Goal: Task Accomplishment & Management: Complete application form

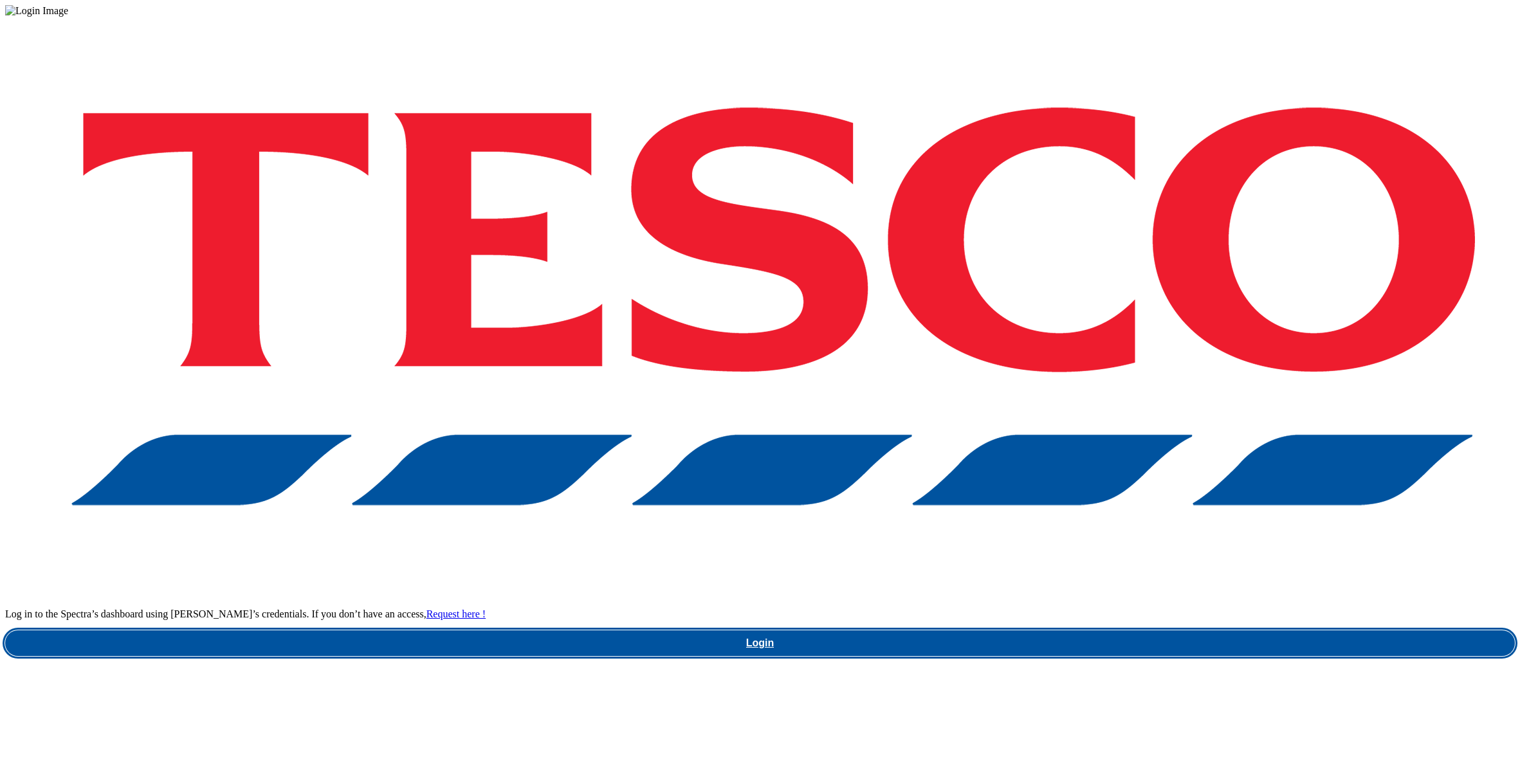
click at [1092, 630] on link "Login" at bounding box center [759, 643] width 1510 height 26
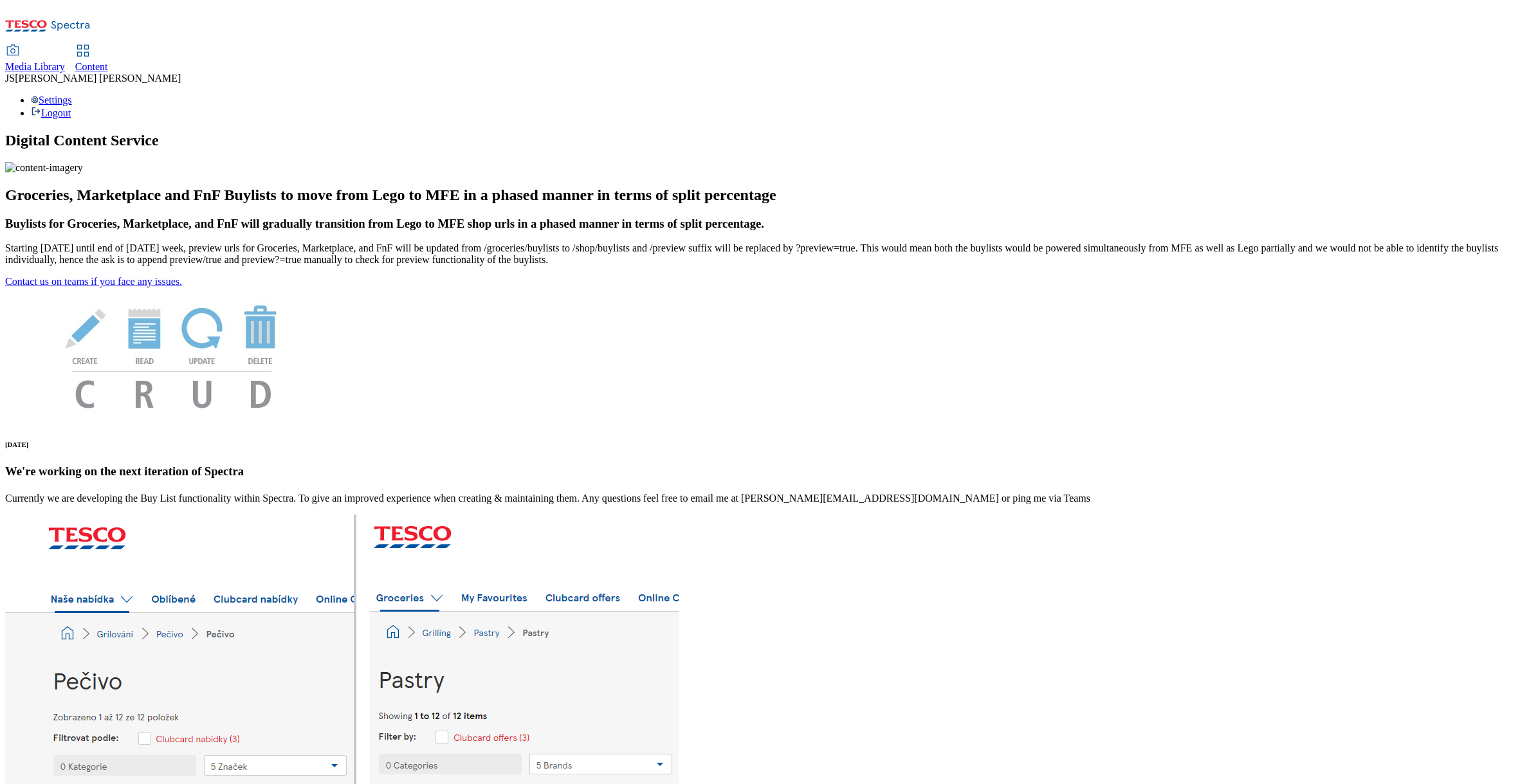
click at [108, 61] on span "Content" at bounding box center [91, 67] width 33 height 11
click at [65, 61] on span "Media Library" at bounding box center [35, 67] width 60 height 11
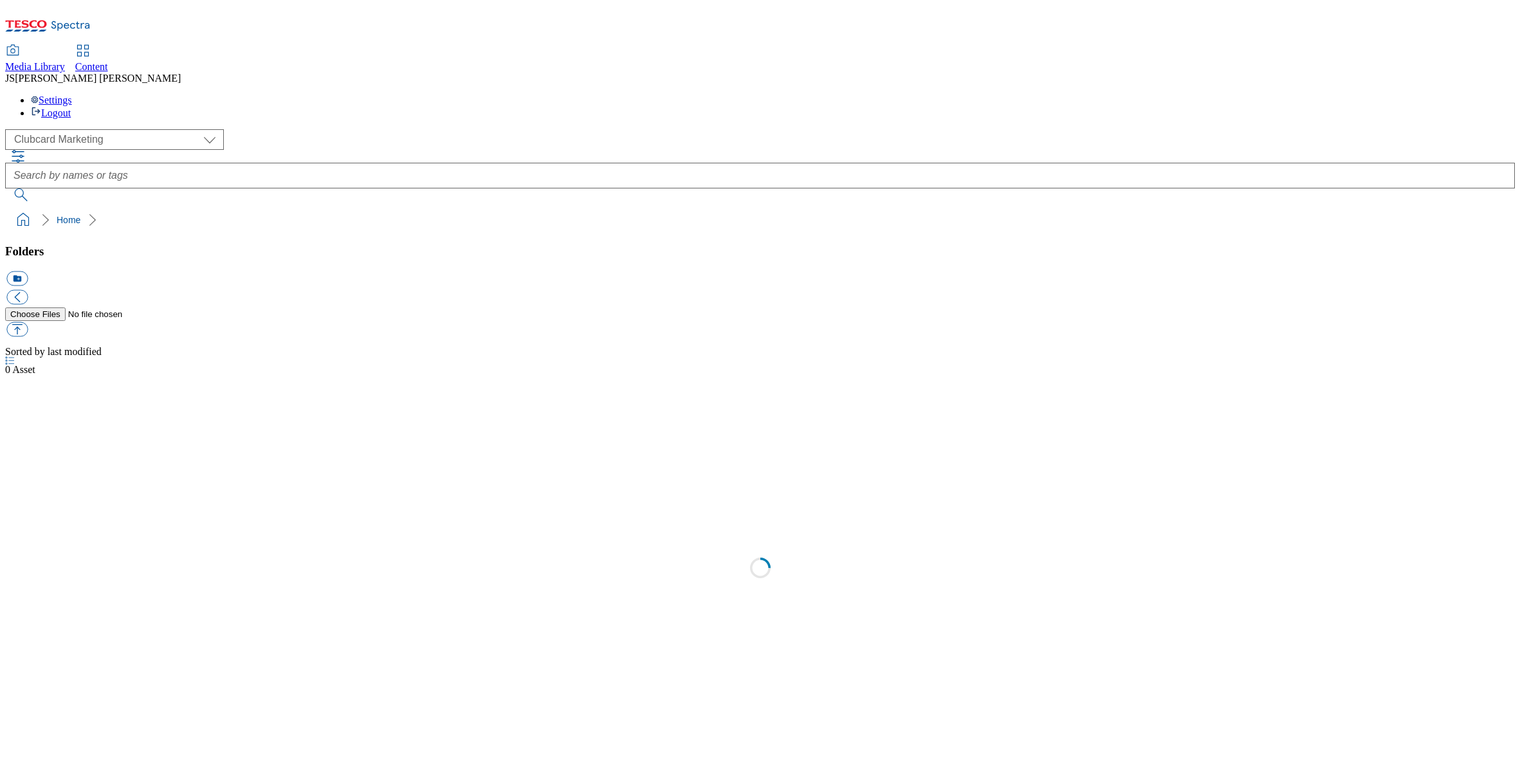
scroll to position [1, 0]
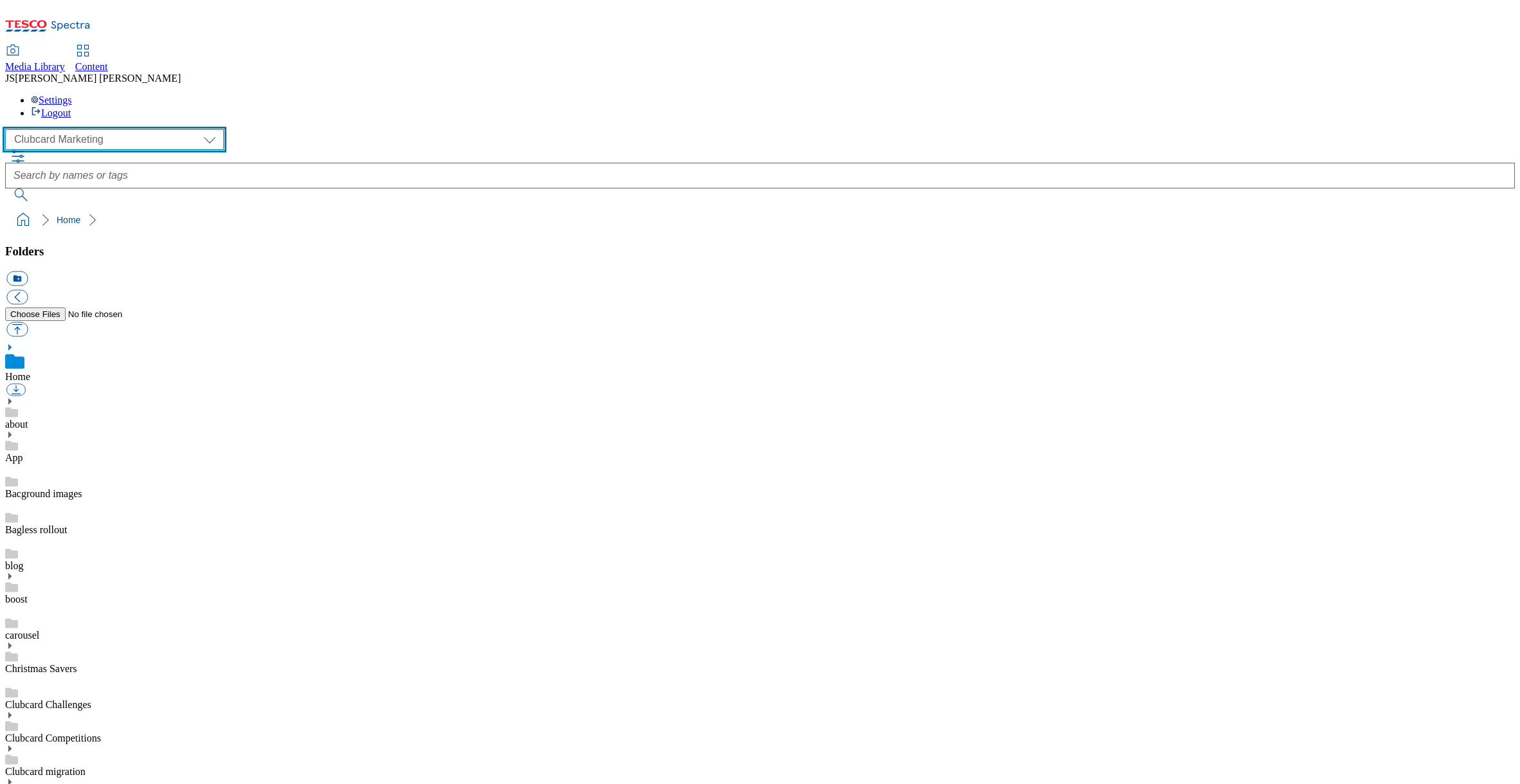
click at [86, 129] on select "Clubcard Marketing Dotcom UK GHS Marketing UK GHS ROI iGHS Marketing CE MCA CZ …" at bounding box center [114, 139] width 218 height 21
click at [80, 129] on select "Clubcard Marketing Dotcom UK GHS Marketing UK GHS ROI iGHS Marketing CE MCA CZ …" at bounding box center [114, 139] width 218 height 21
click at [9, 129] on select "Clubcard Marketing Dotcom UK GHS Marketing UK GHS ROI iGHS Marketing CE MCA CZ …" at bounding box center [114, 139] width 218 height 21
click at [85, 129] on select "Clubcard Marketing Dotcom UK GHS Marketing UK GHS ROI iGHS Marketing CE MCA CZ …" at bounding box center [114, 139] width 218 height 21
click at [9, 129] on select "Clubcard Marketing Dotcom UK GHS Marketing UK GHS ROI iGHS Marketing CE MCA CZ …" at bounding box center [114, 139] width 218 height 21
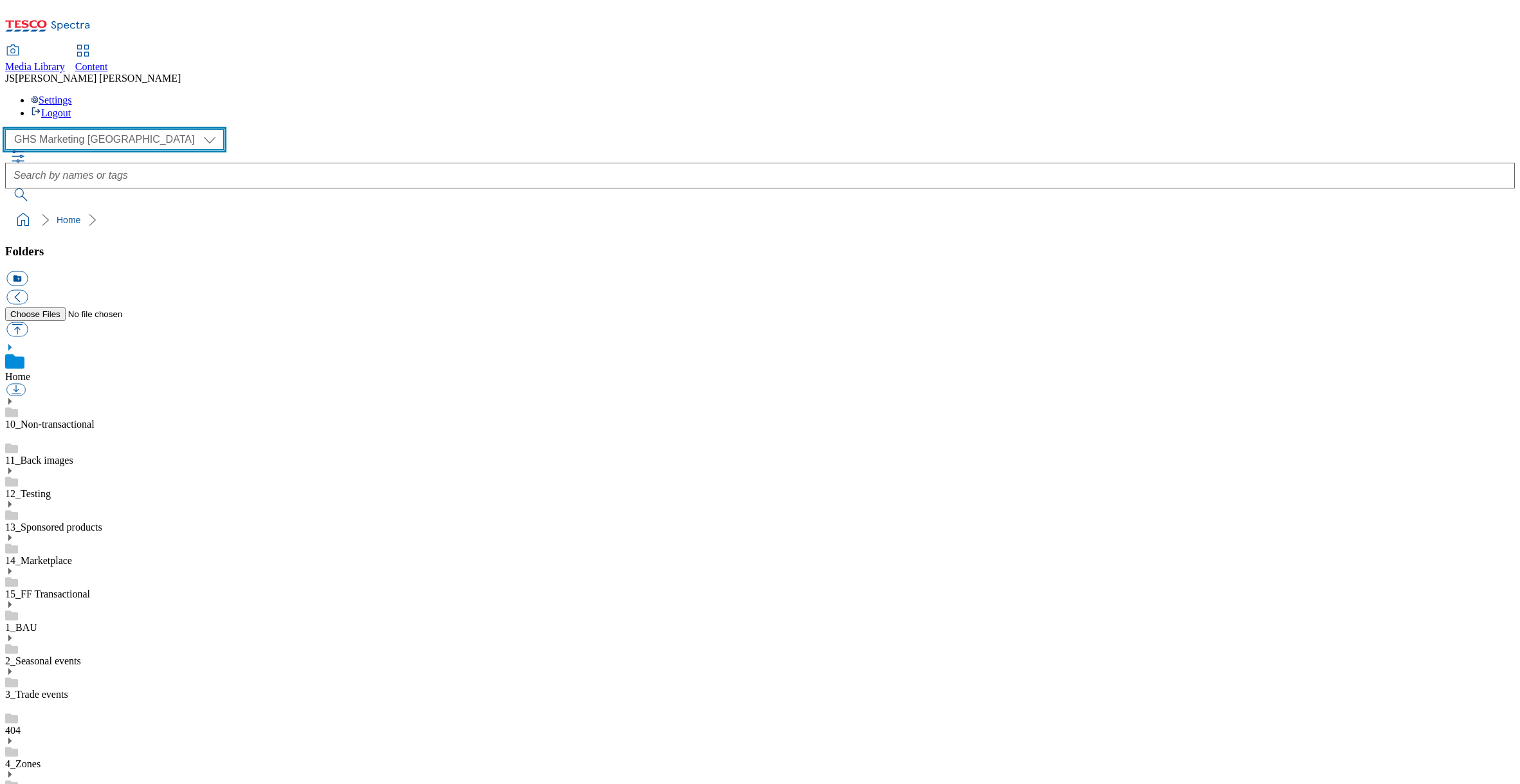
scroll to position [1, 0]
click at [11, 737] on use at bounding box center [10, 740] width 3 height 6
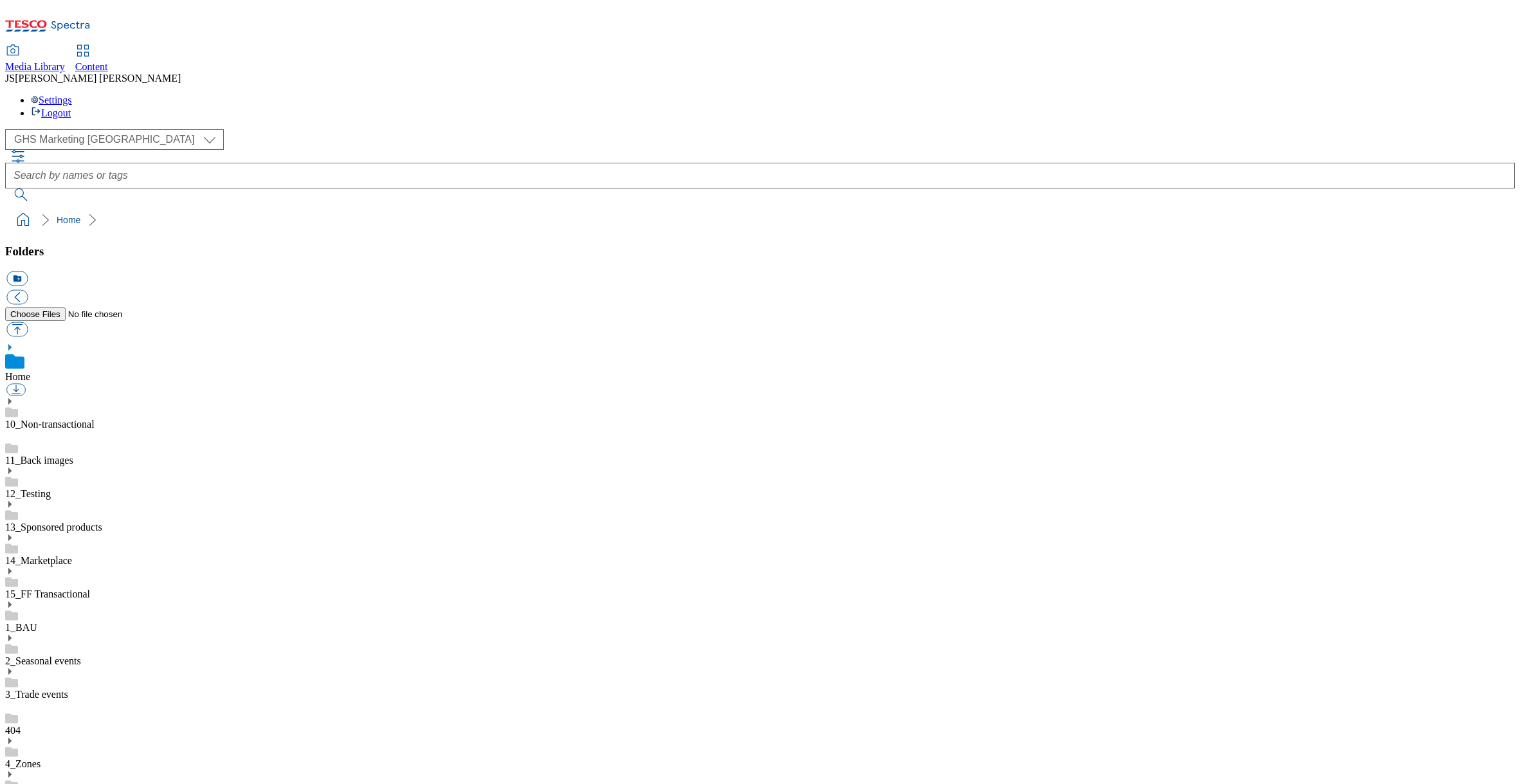
scroll to position [2578, 0]
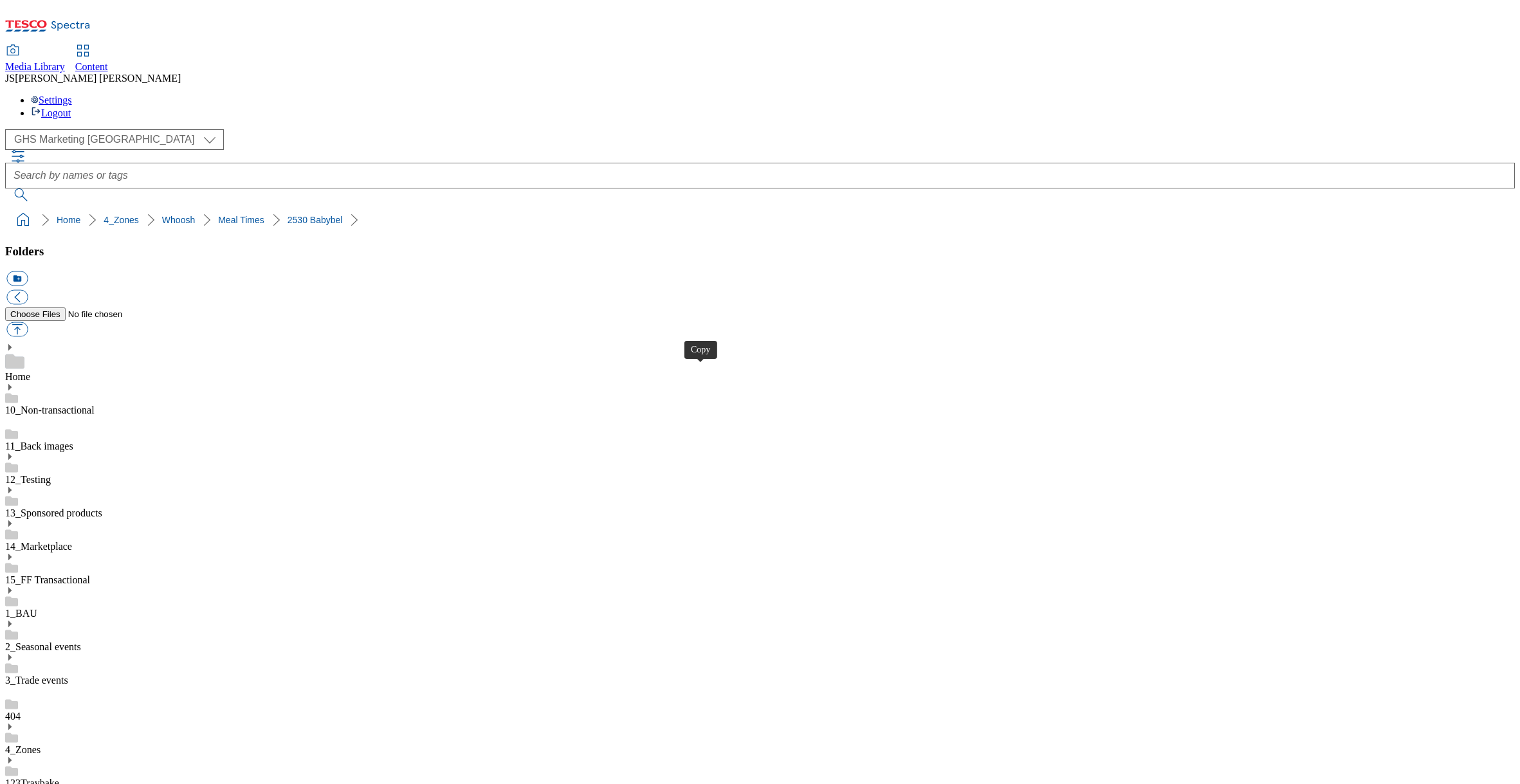
drag, startPoint x: 855, startPoint y: 375, endPoint x: 798, endPoint y: 326, distance: 75.2
click at [81, 129] on select "Clubcard Marketing Dotcom UK GHS Marketing UK GHS ROI iGHS Marketing CE MCA CZ …" at bounding box center [114, 139] width 218 height 21
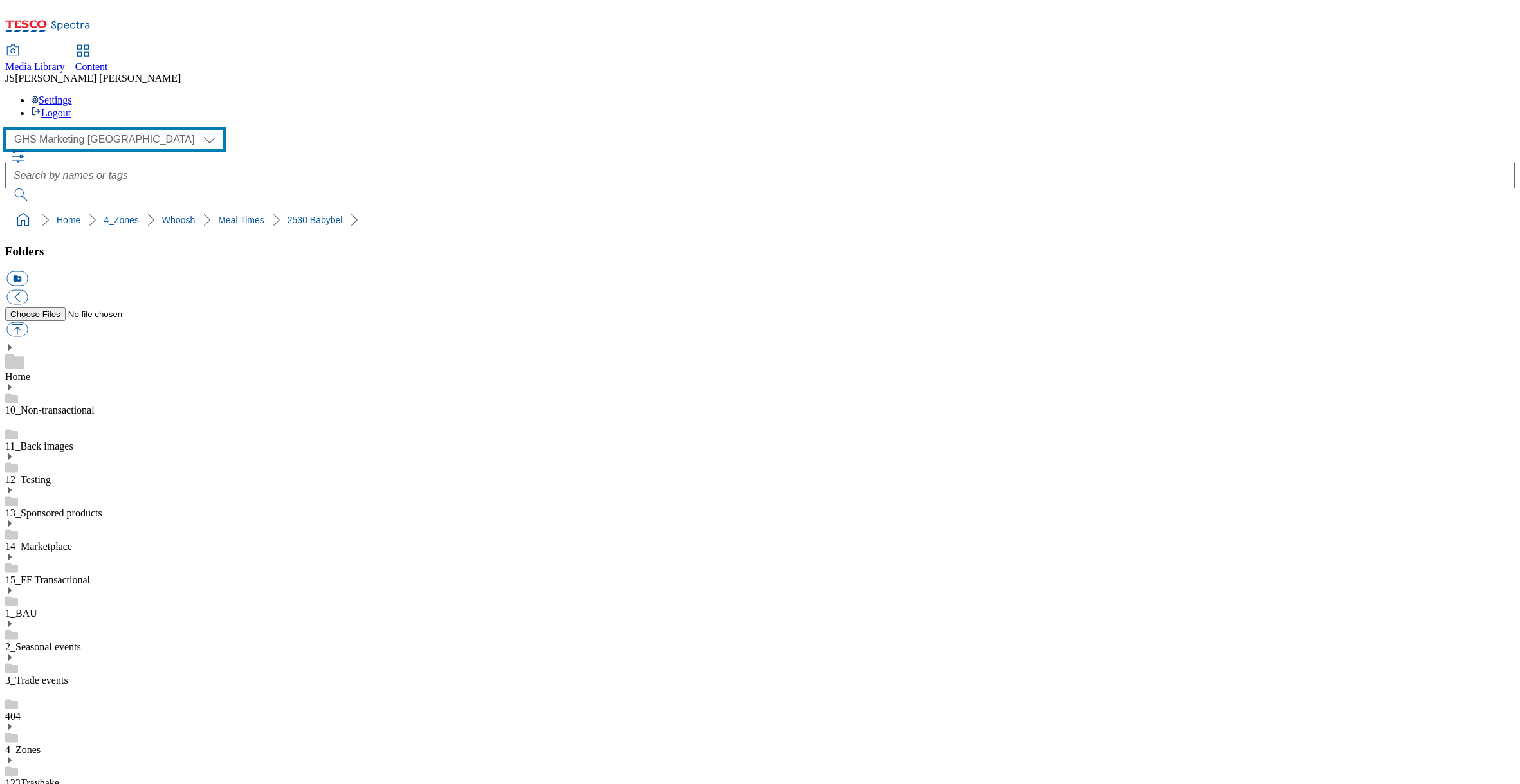
click at [9, 129] on select "Clubcard Marketing Dotcom UK GHS Marketing UK GHS ROI iGHS Marketing CE MCA CZ …" at bounding box center [114, 139] width 218 height 21
click at [31, 371] on link "Home" at bounding box center [17, 376] width 25 height 11
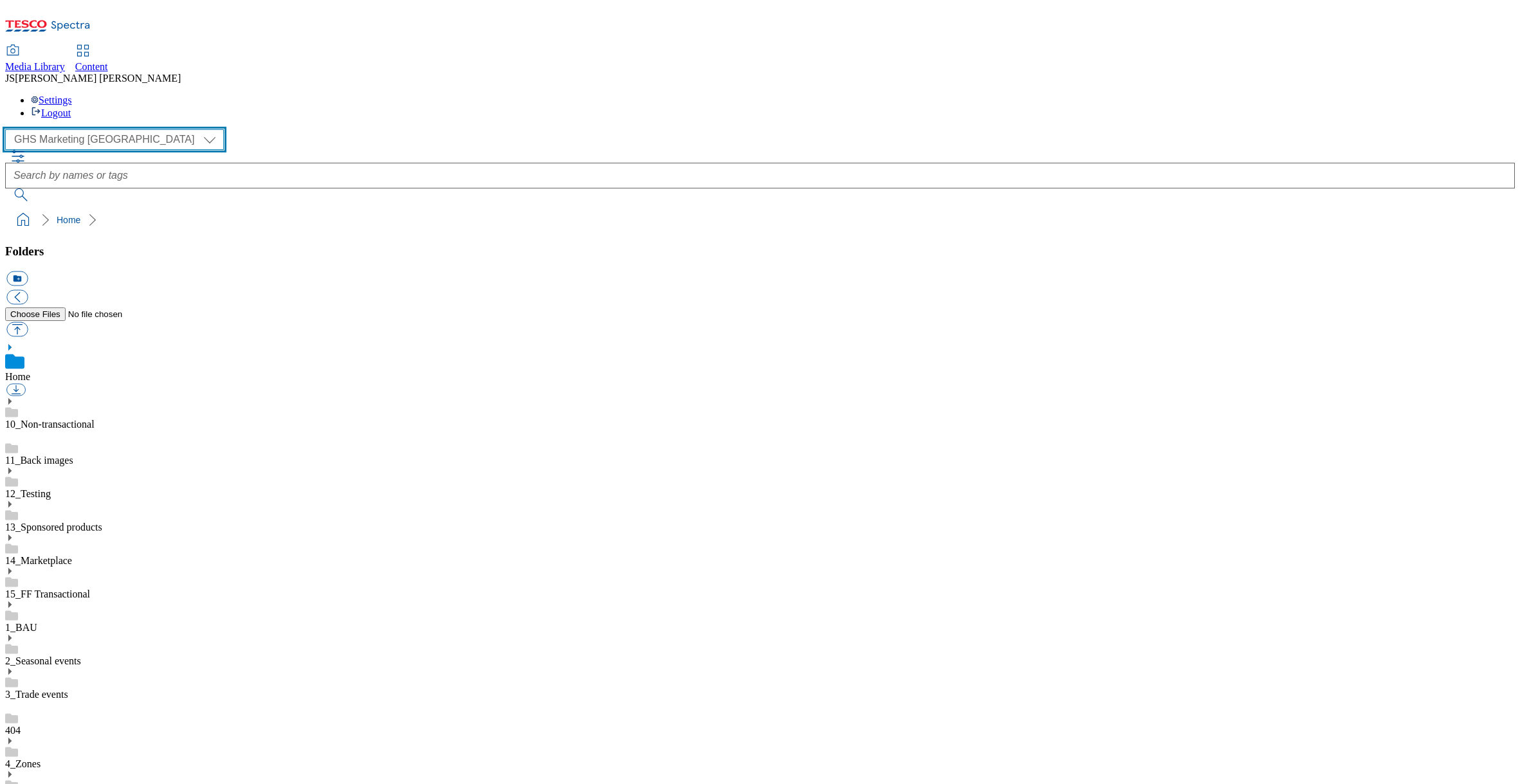
click at [75, 129] on select "Clubcard Marketing Dotcom UK GHS Marketing UK GHS ROI iGHS Marketing CE MCA CZ …" at bounding box center [114, 139] width 218 height 21
select select "flare-homepage"
click at [9, 129] on select "Clubcard Marketing Dotcom UK GHS Marketing UK GHS ROI iGHS Marketing CE MCA CZ …" at bounding box center [114, 139] width 218 height 21
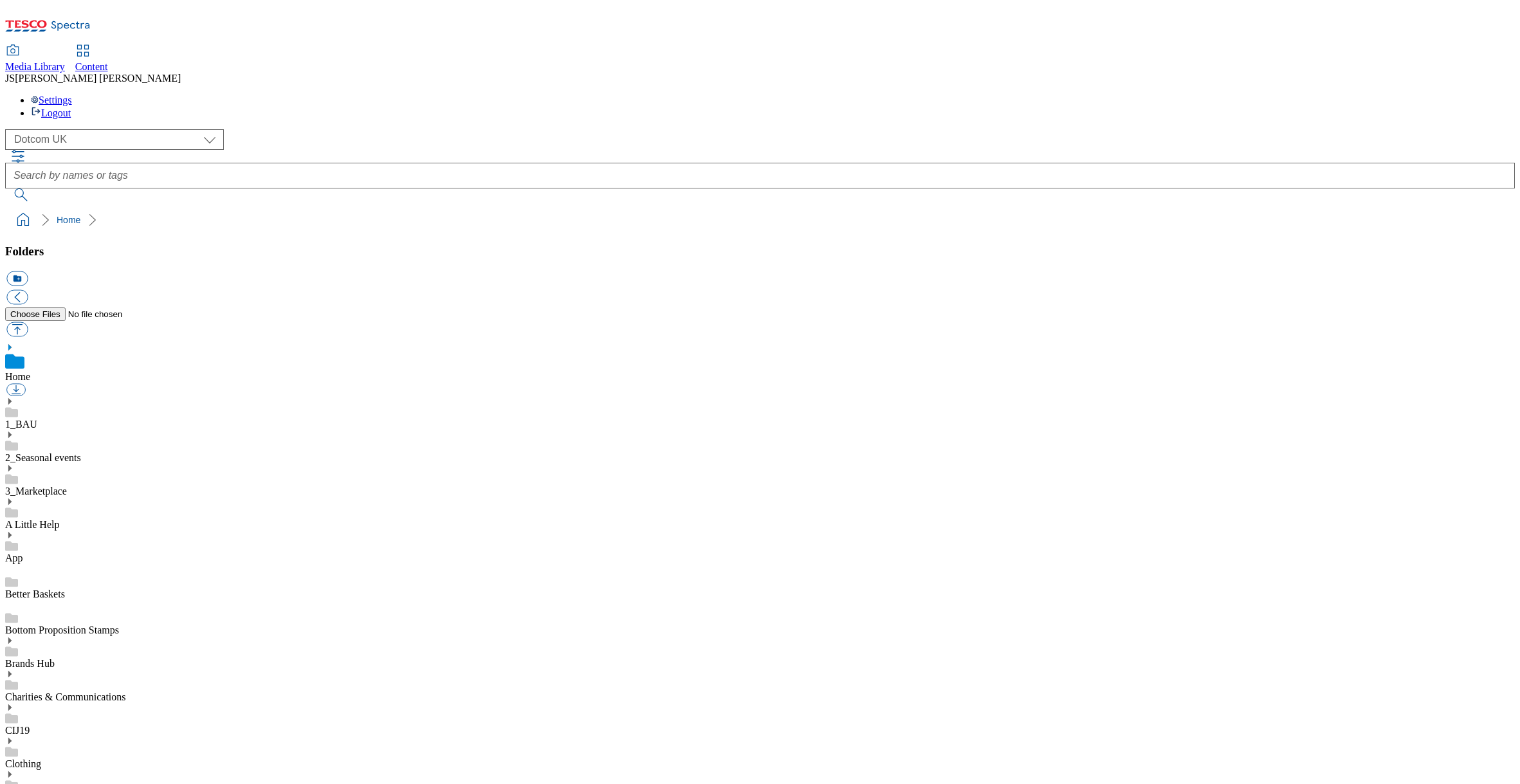
click at [300, 208] on ol "Home" at bounding box center [763, 220] width 1501 height 24
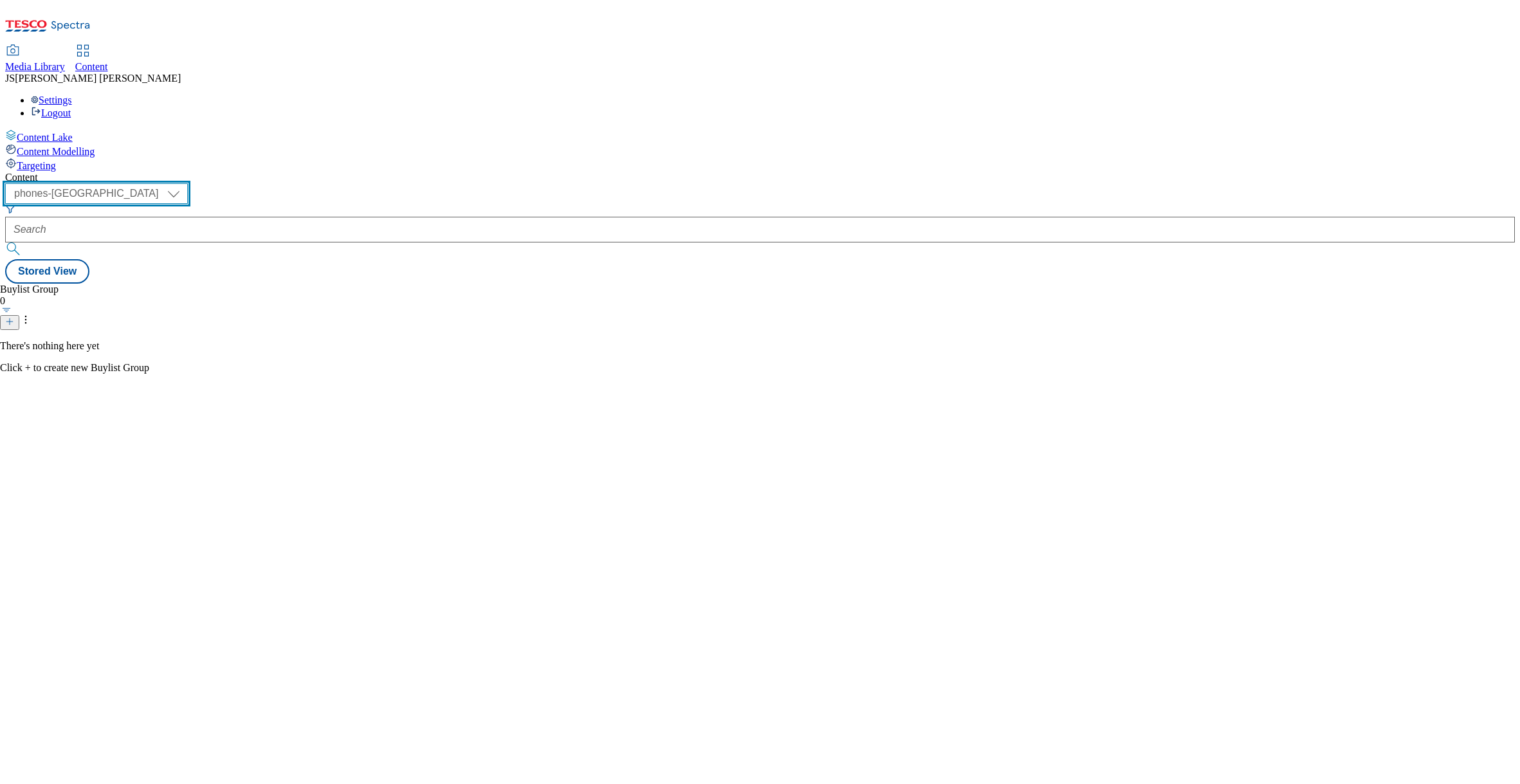
click at [188, 183] on select "ghs-roi ghs-uk ighs-cz ighs-hu ighs-sk phones-uk" at bounding box center [96, 193] width 183 height 21
select select "ghs-uk"
click at [167, 183] on select "ghs-roi ghs-uk ighs-cz ighs-hu ighs-sk phones-uk" at bounding box center [96, 193] width 183 height 21
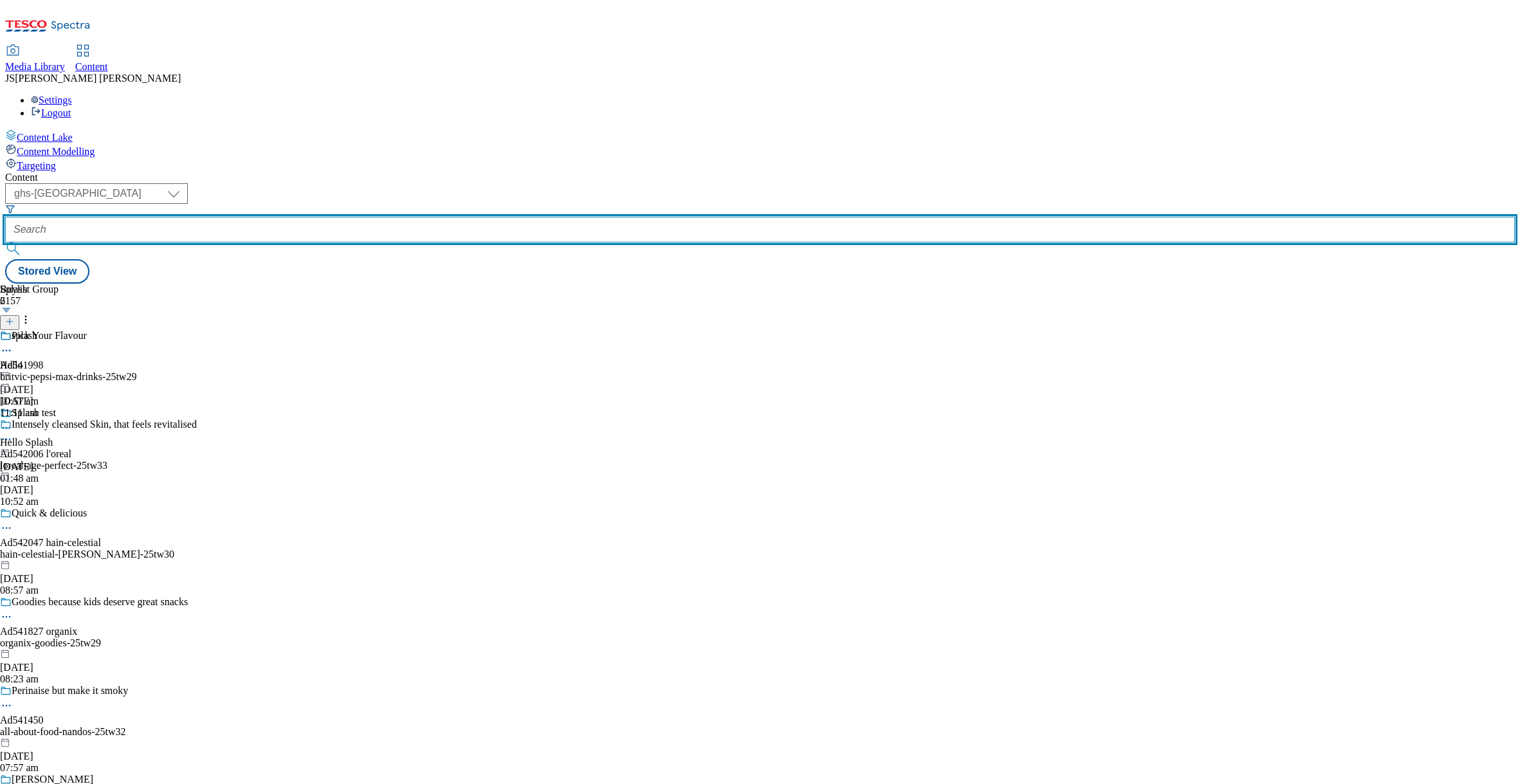
click at [308, 217] on input "text" at bounding box center [759, 230] width 1510 height 26
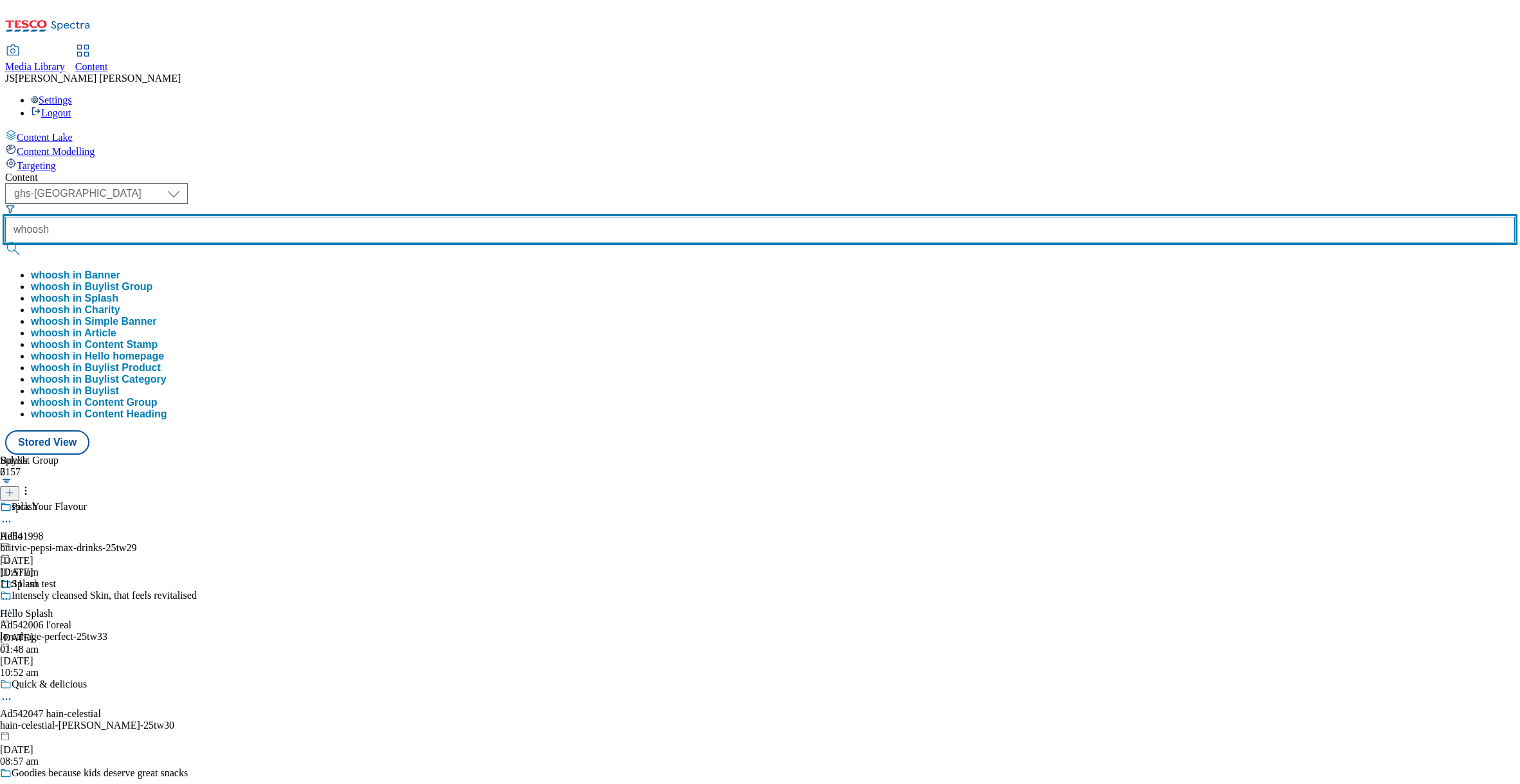
type input "whoosh"
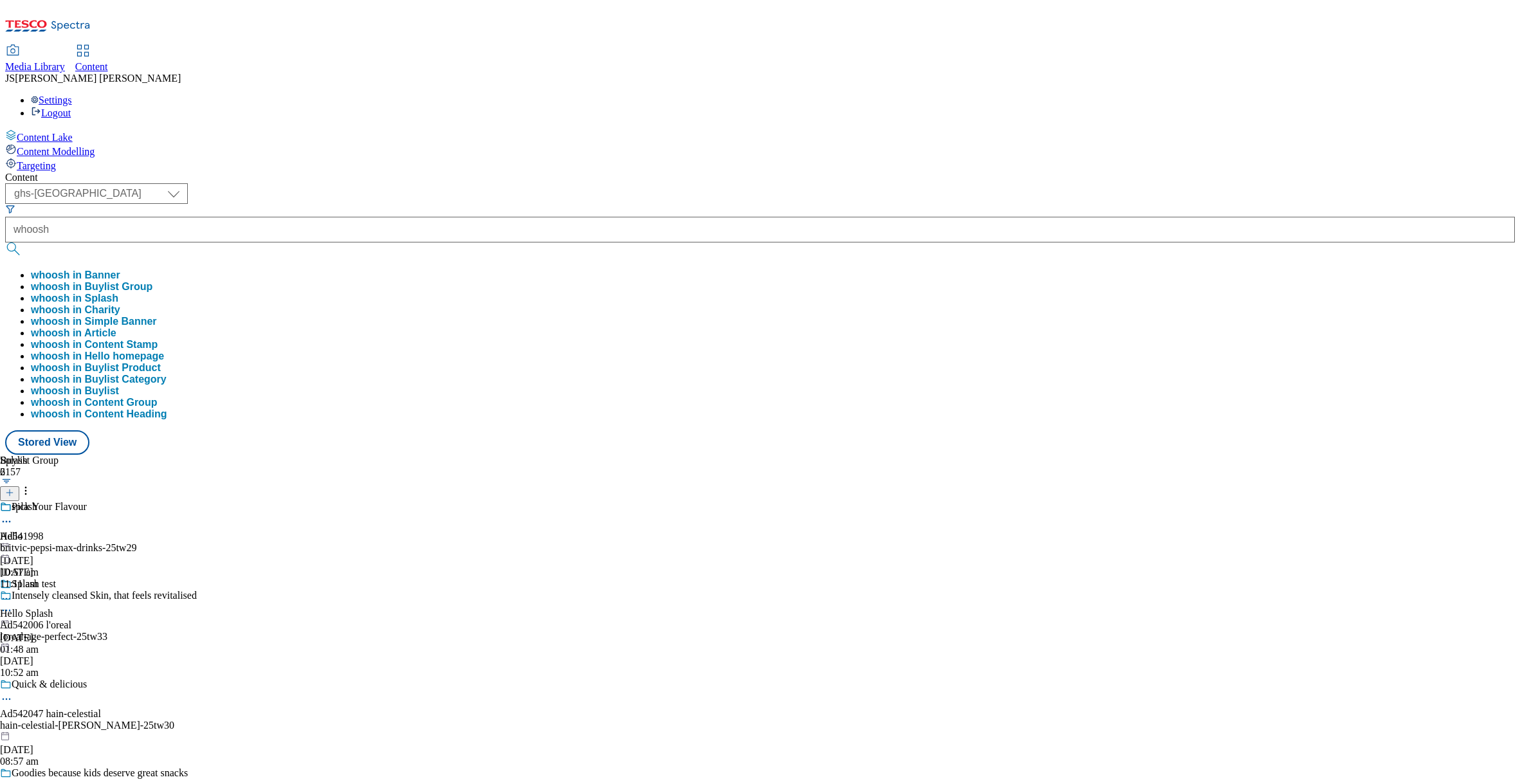
click at [152, 281] on button "whoosh in Buylist Group" at bounding box center [91, 287] width 122 height 11
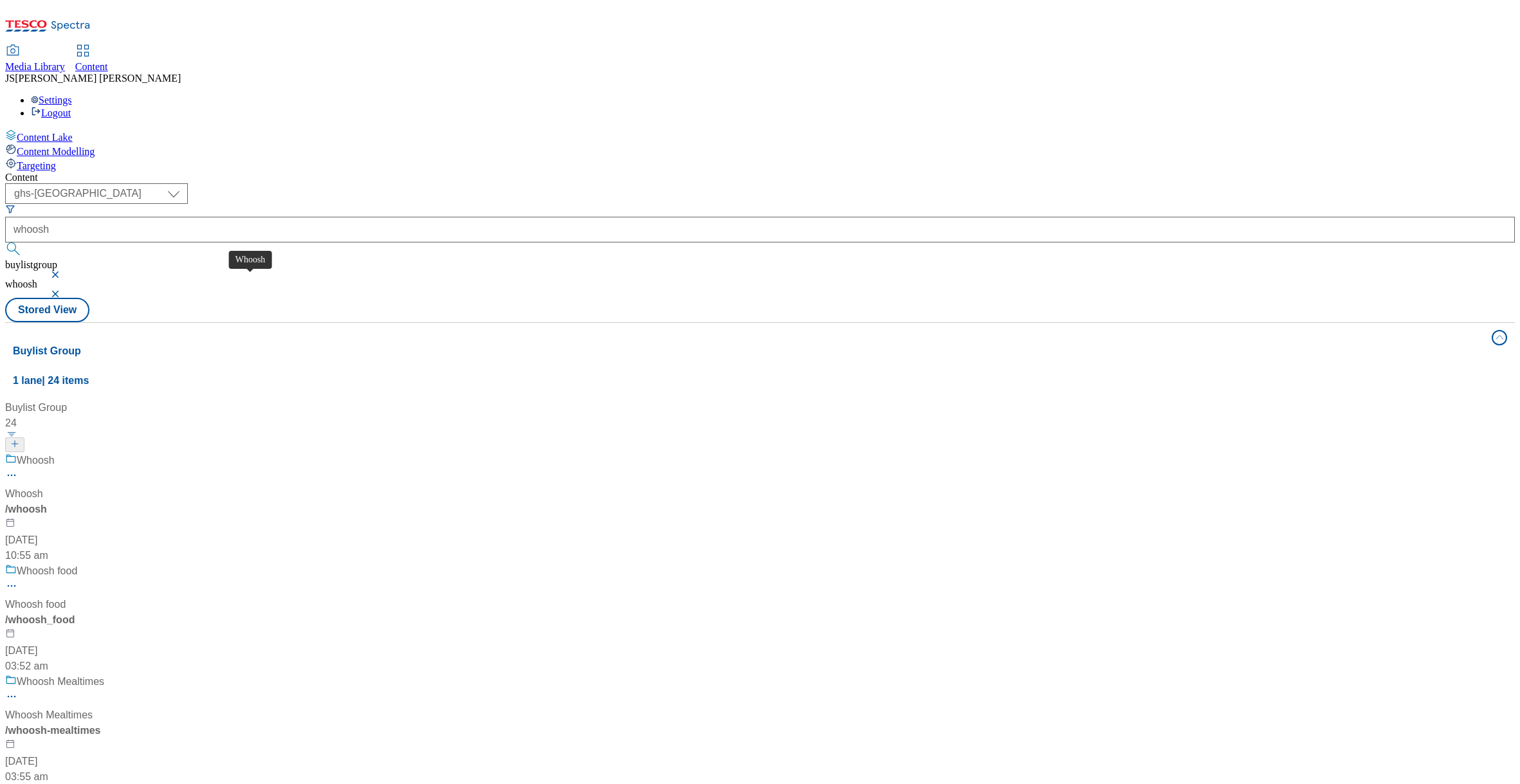
click at [43, 486] on div "Whoosh" at bounding box center [23, 493] width 38 height 15
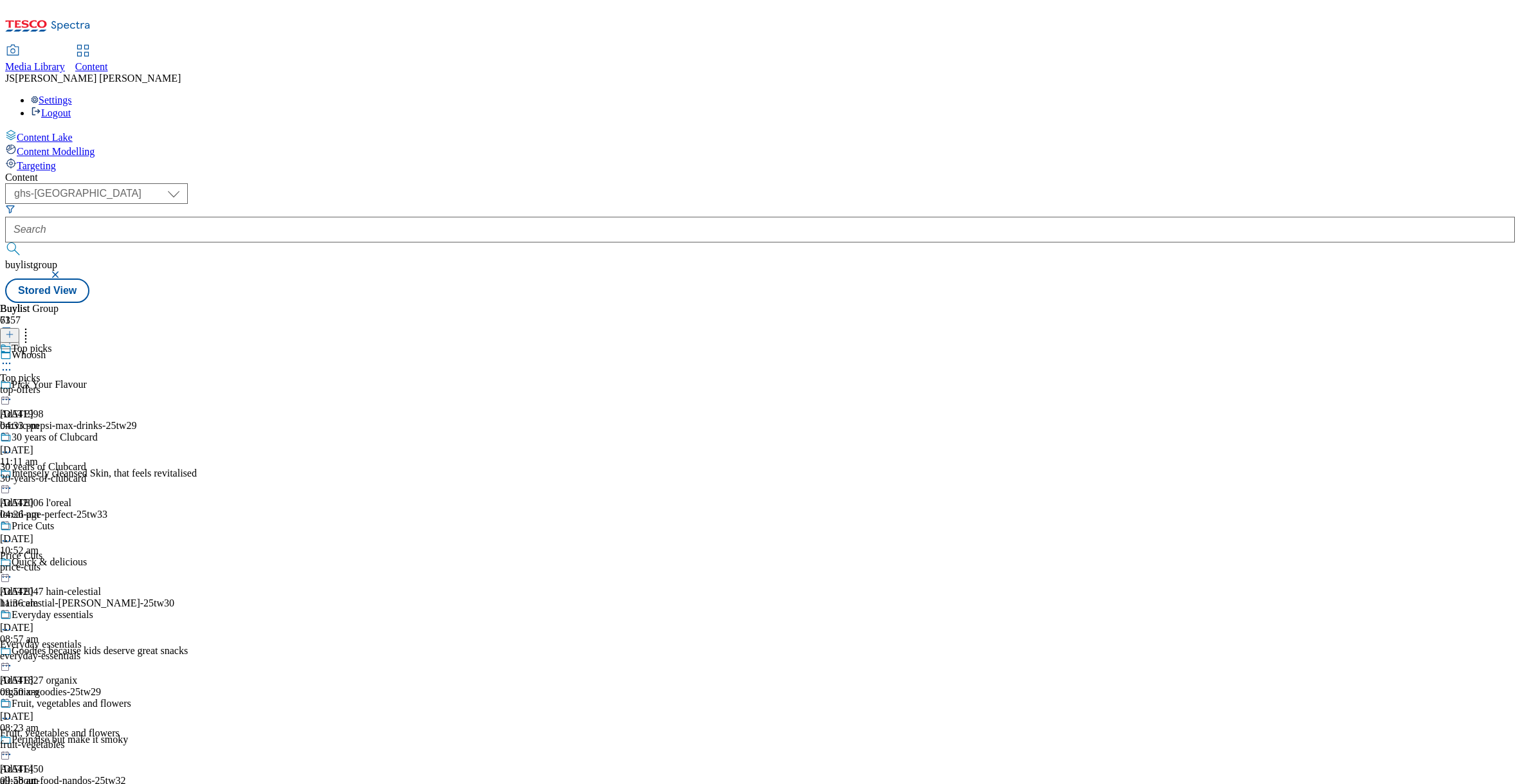
scroll to position [9319, 0]
click at [15, 330] on icon at bounding box center [9, 334] width 9 height 9
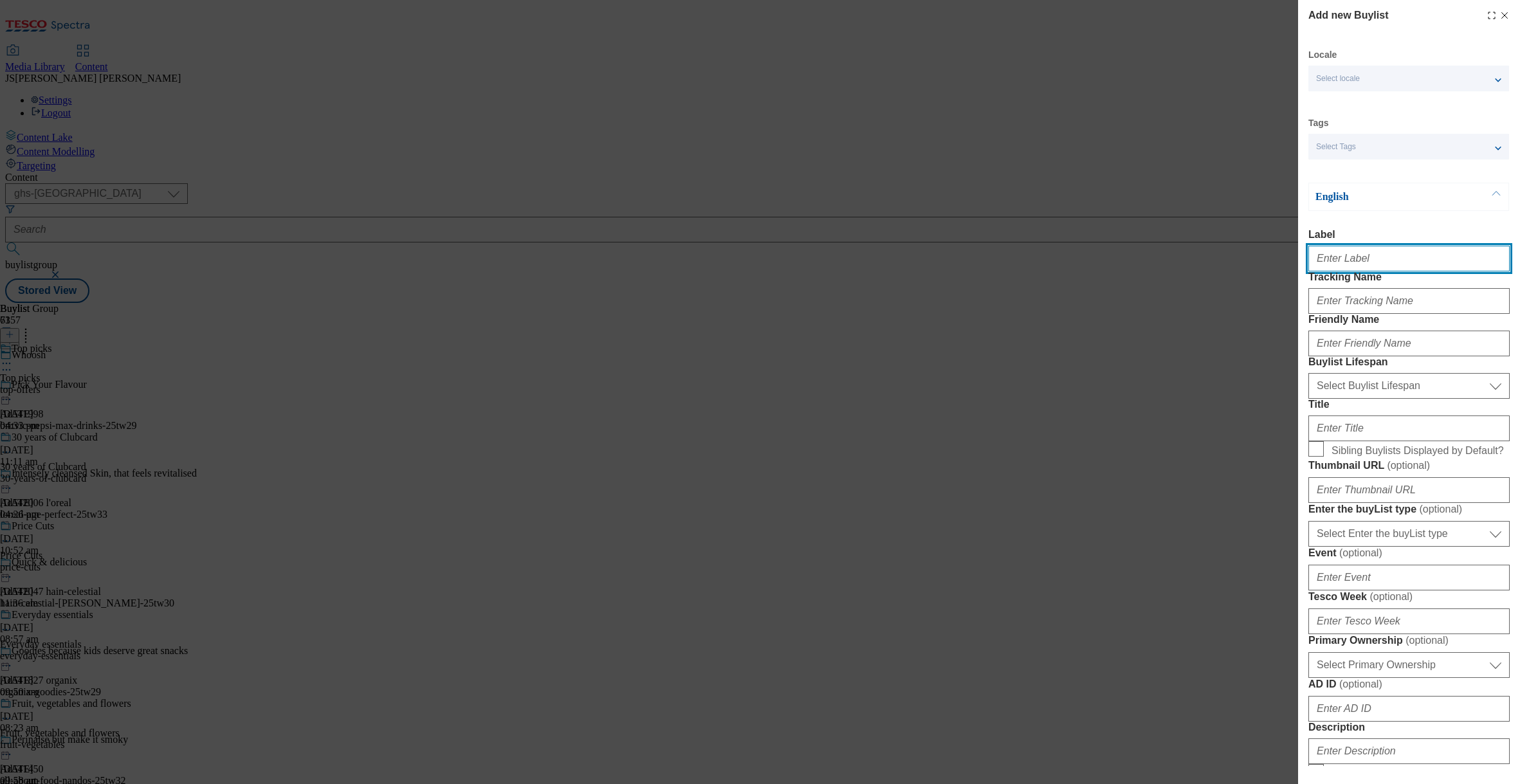
click at [1379, 266] on input "Label" at bounding box center [1409, 259] width 201 height 26
type input "Babybel"
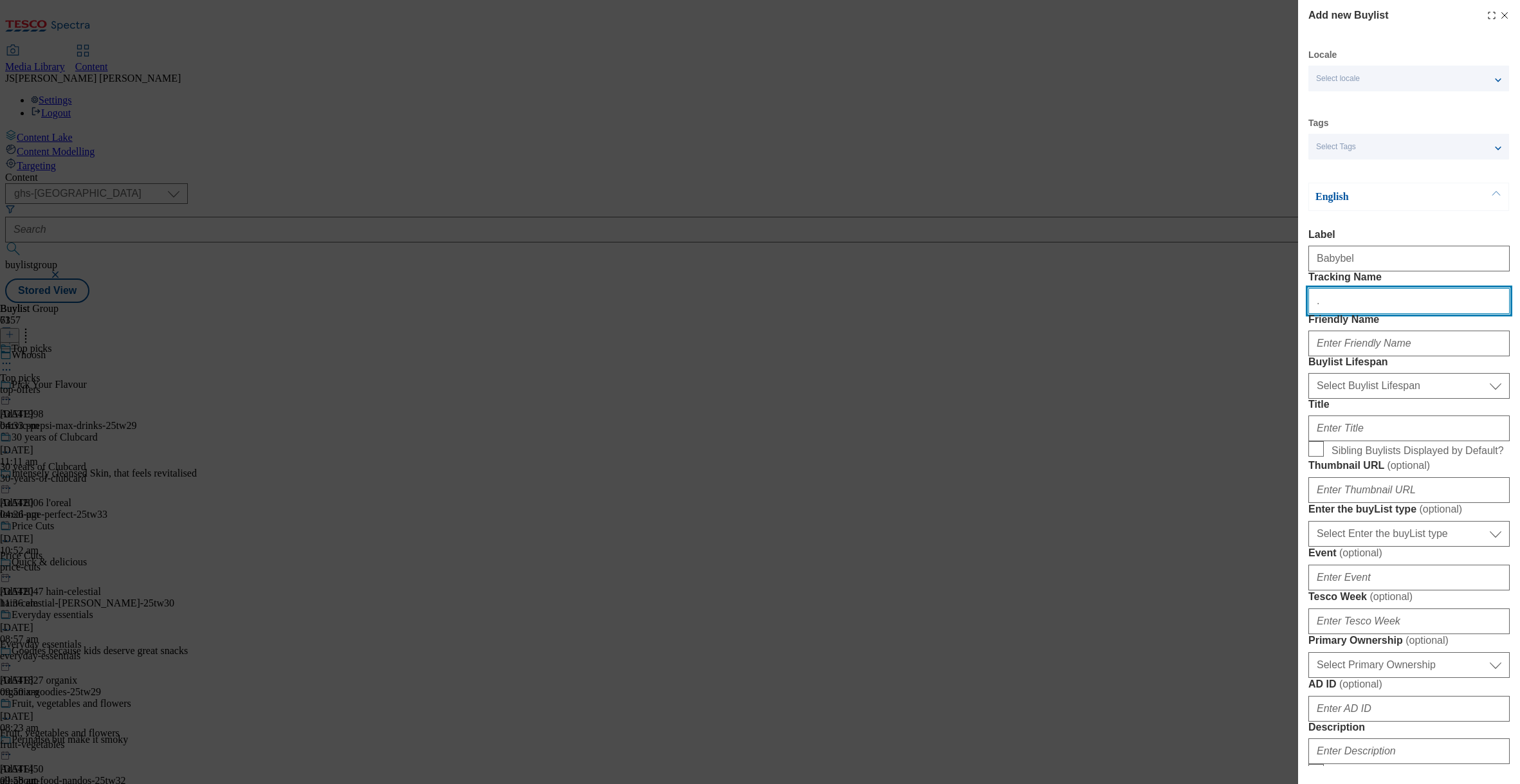
type input "."
paste input "Babybel"
type input "babybel"
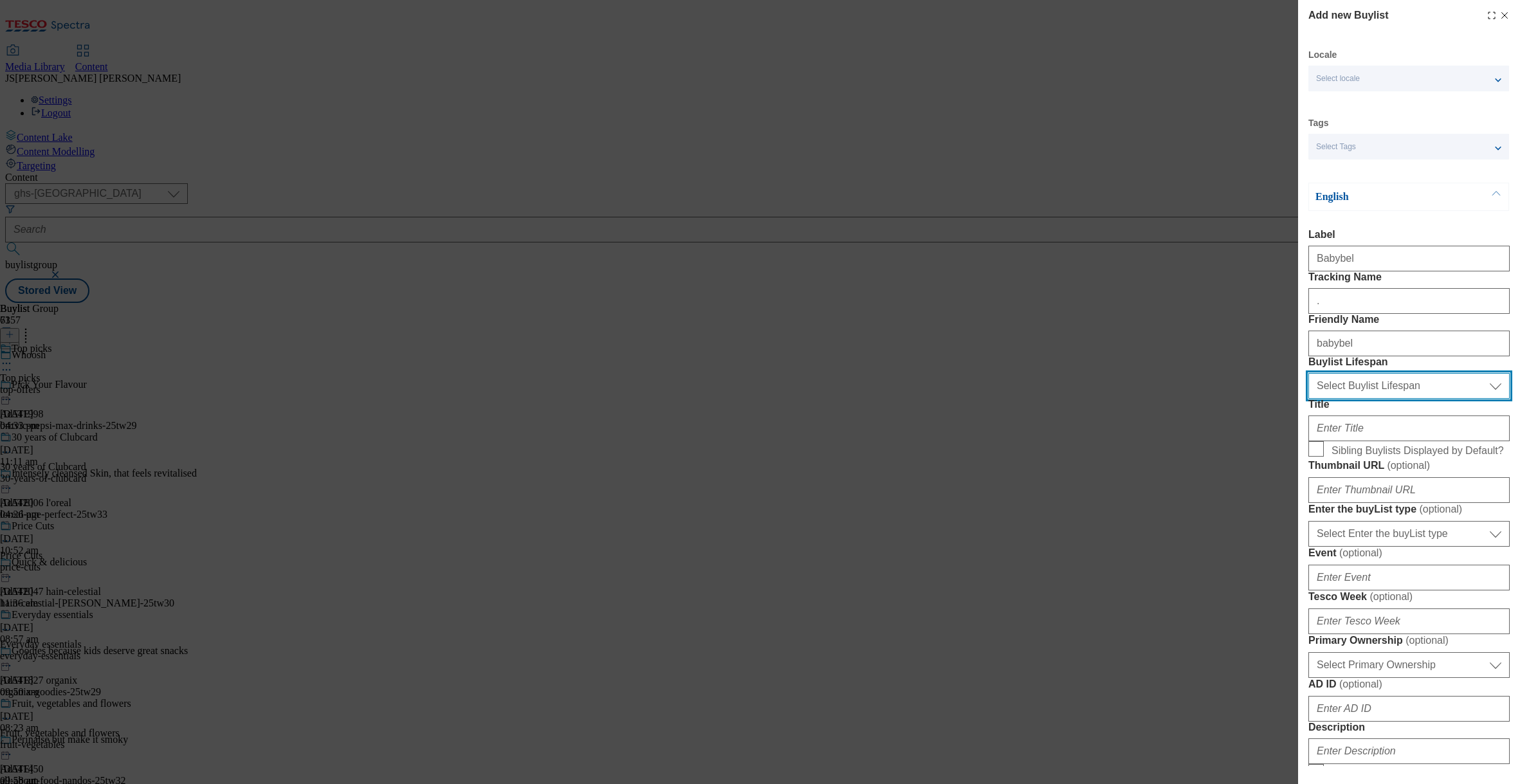
select select "evergreen"
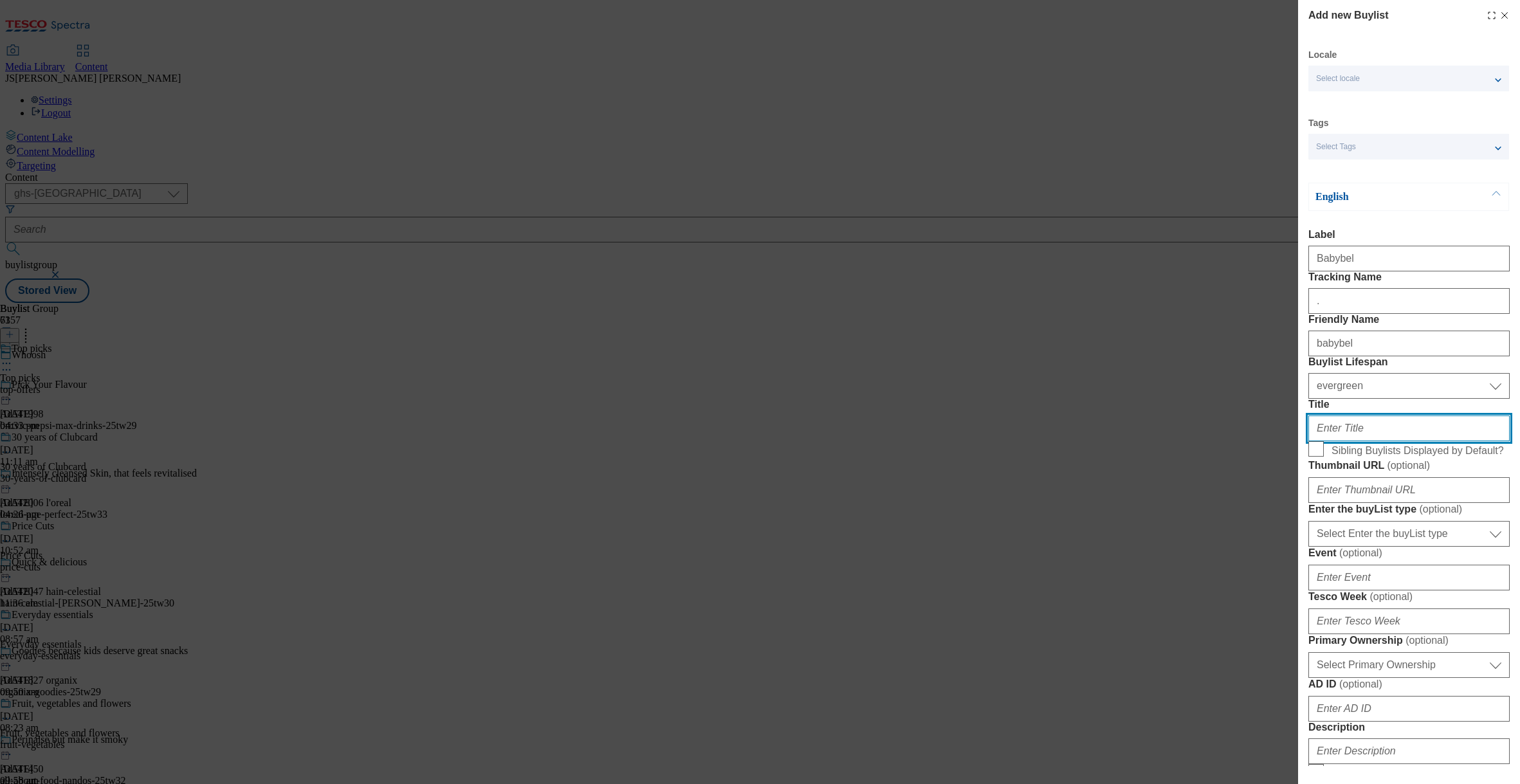
paste input "Smarter snacking choices"
type input "Smarter snacking choices"
click at [1316, 457] on input "Sibling Buylists Displayed by Default?" at bounding box center [1315, 448] width 15 height 15
checkbox input "true"
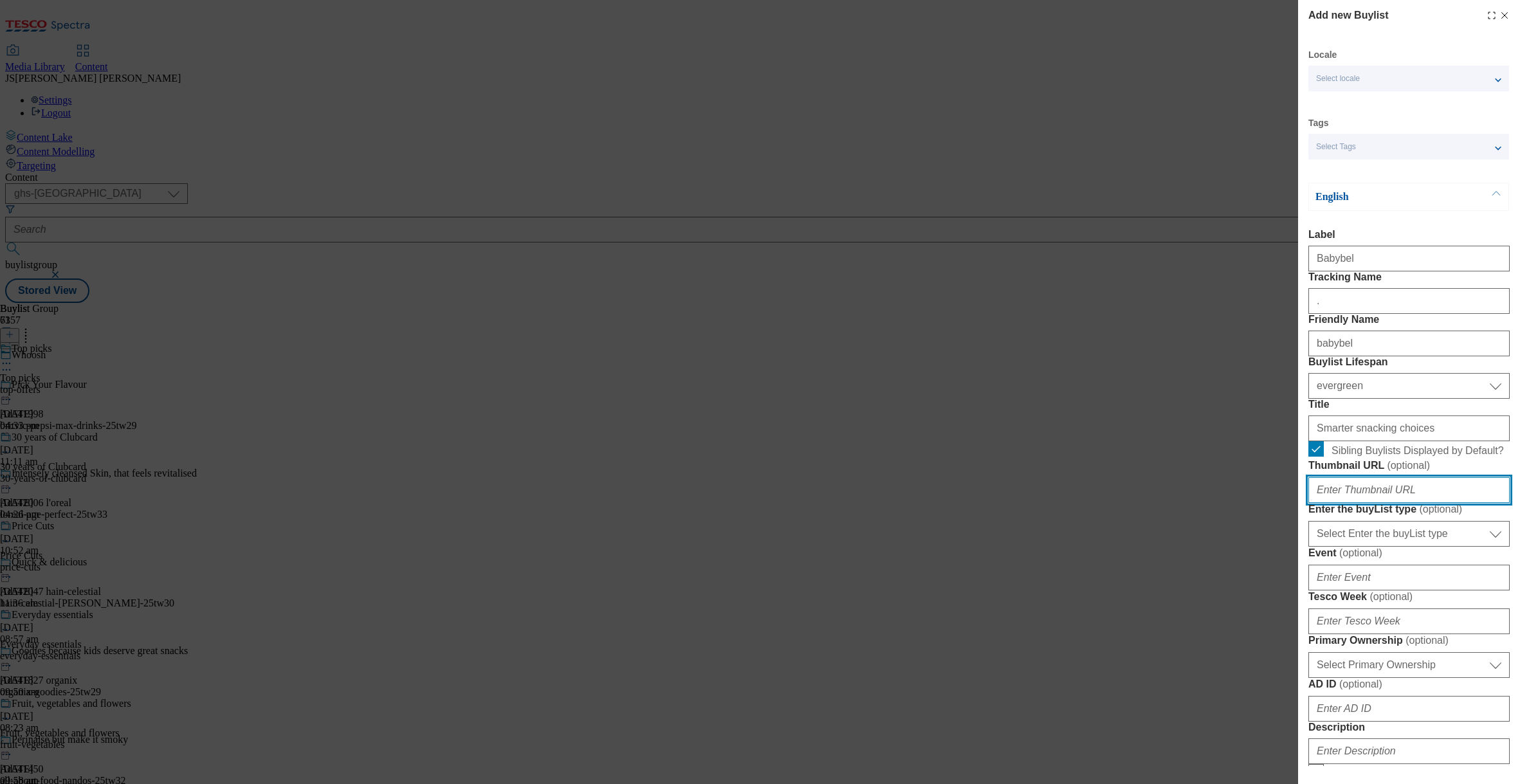
click at [1346, 503] on input "Thumbnail URL ( optional )" at bounding box center [1409, 490] width 201 height 26
paste input "https://digitalcontent.api.tesco.com/v2/media/ghs-mktg/8a77a367-fd9b-4927-bb3a-…"
type input "https://digitalcontent.api.tesco.com/v2/media/ghs-mktg/8a77a367-fd9b-4927-bb3a-…"
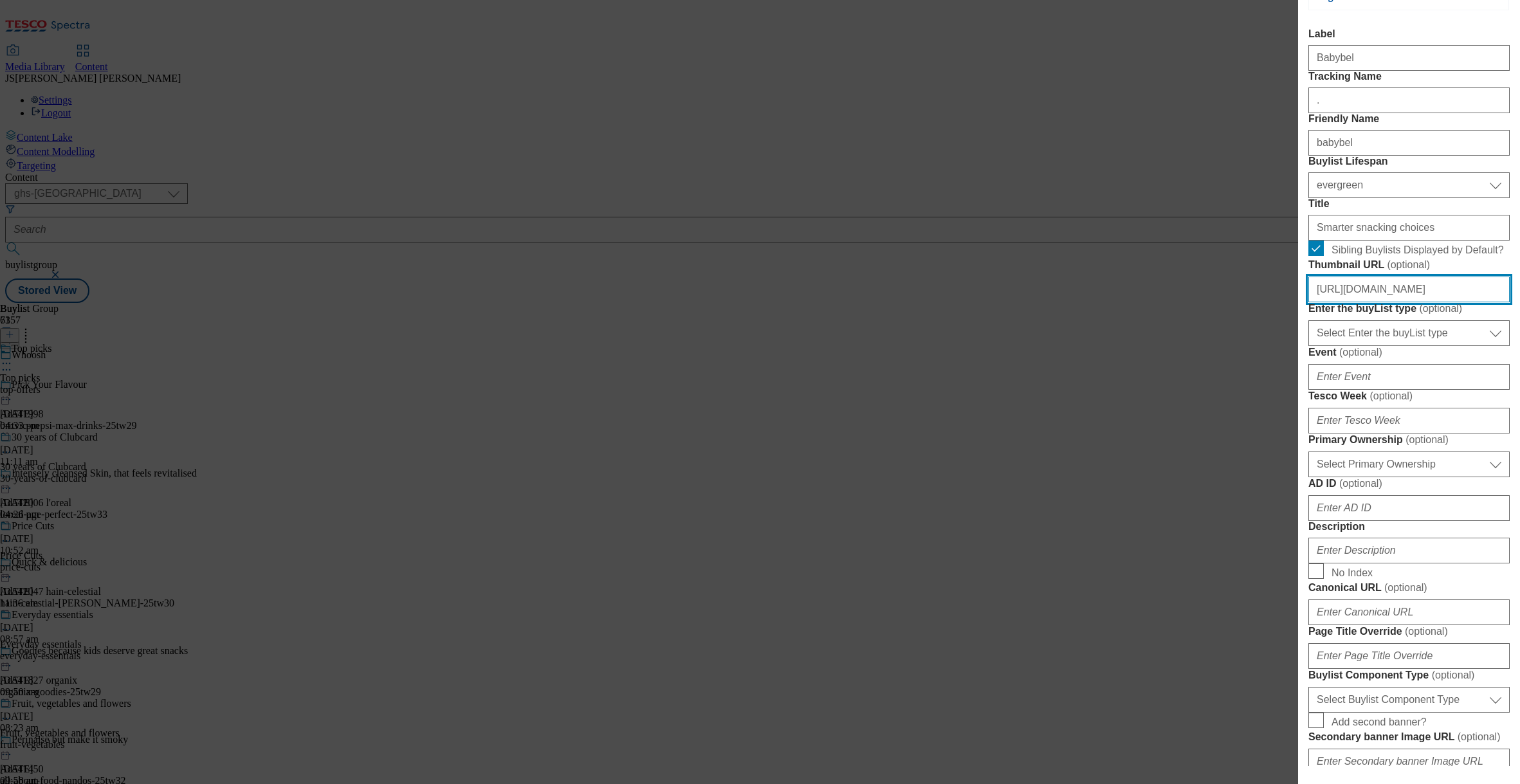
scroll to position [311, 0]
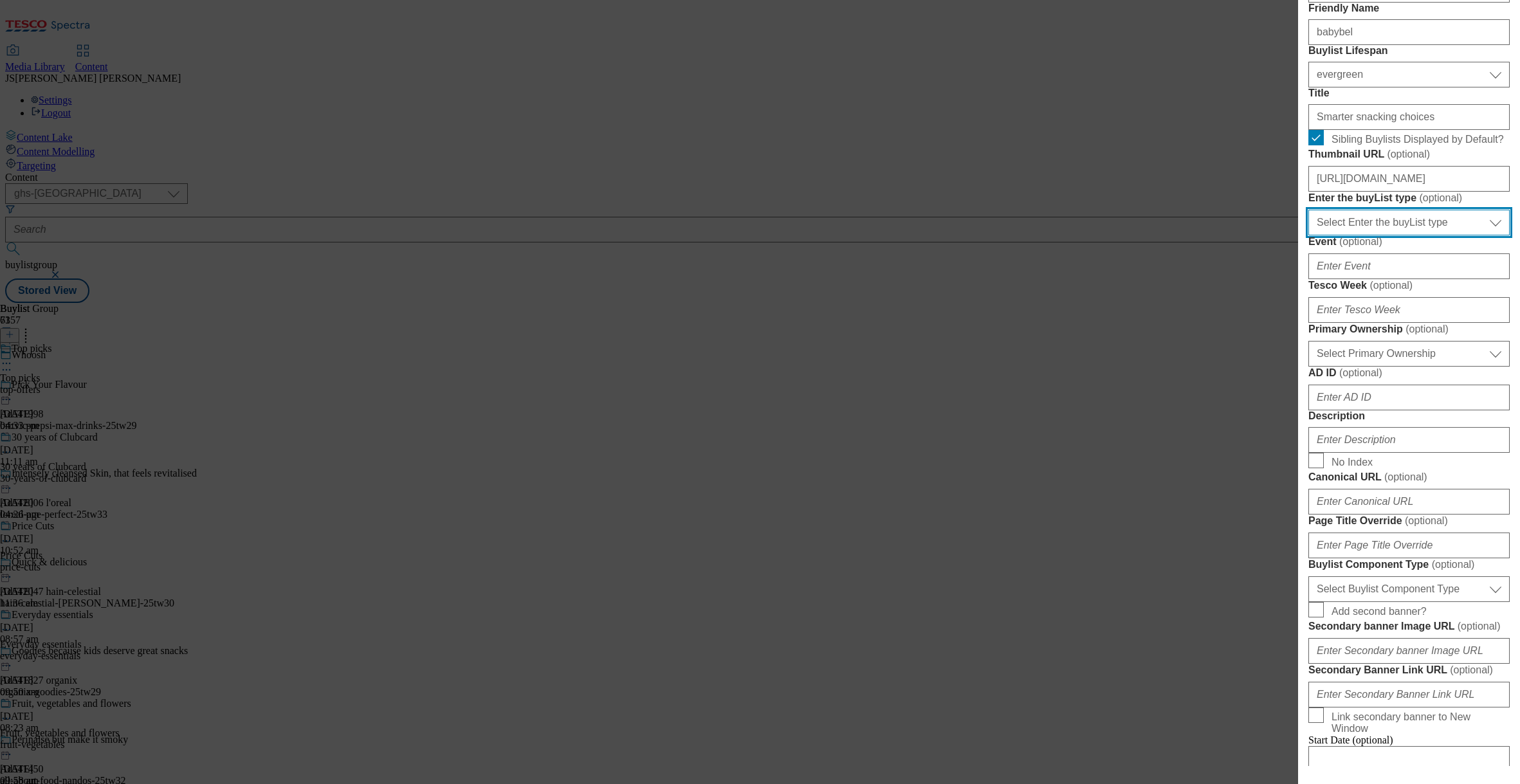
click at [1360, 235] on select "Select Enter the buyList type event supplier funded long term >4 weeks supplier…" at bounding box center [1409, 222] width 201 height 26
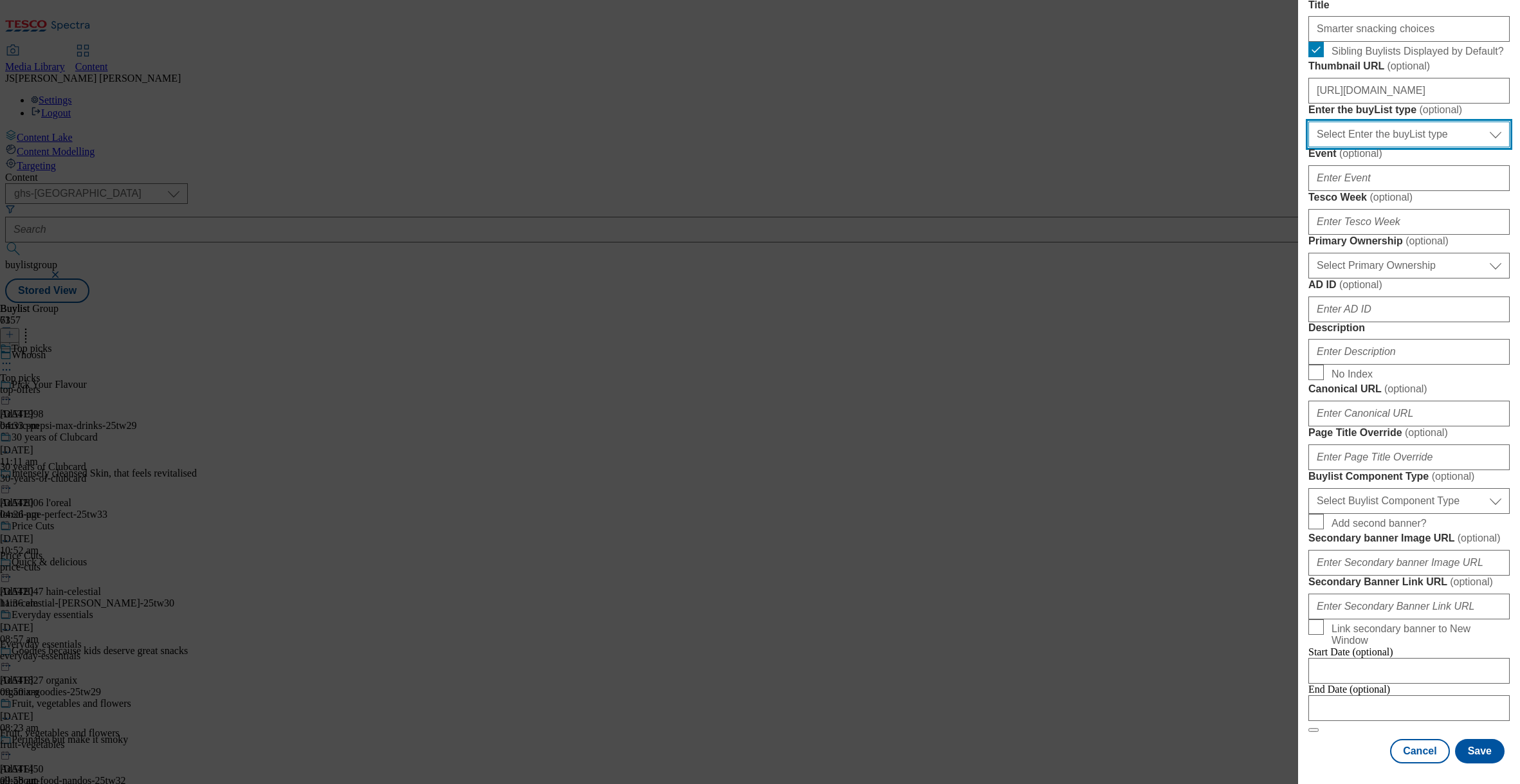
scroll to position [820, 0]
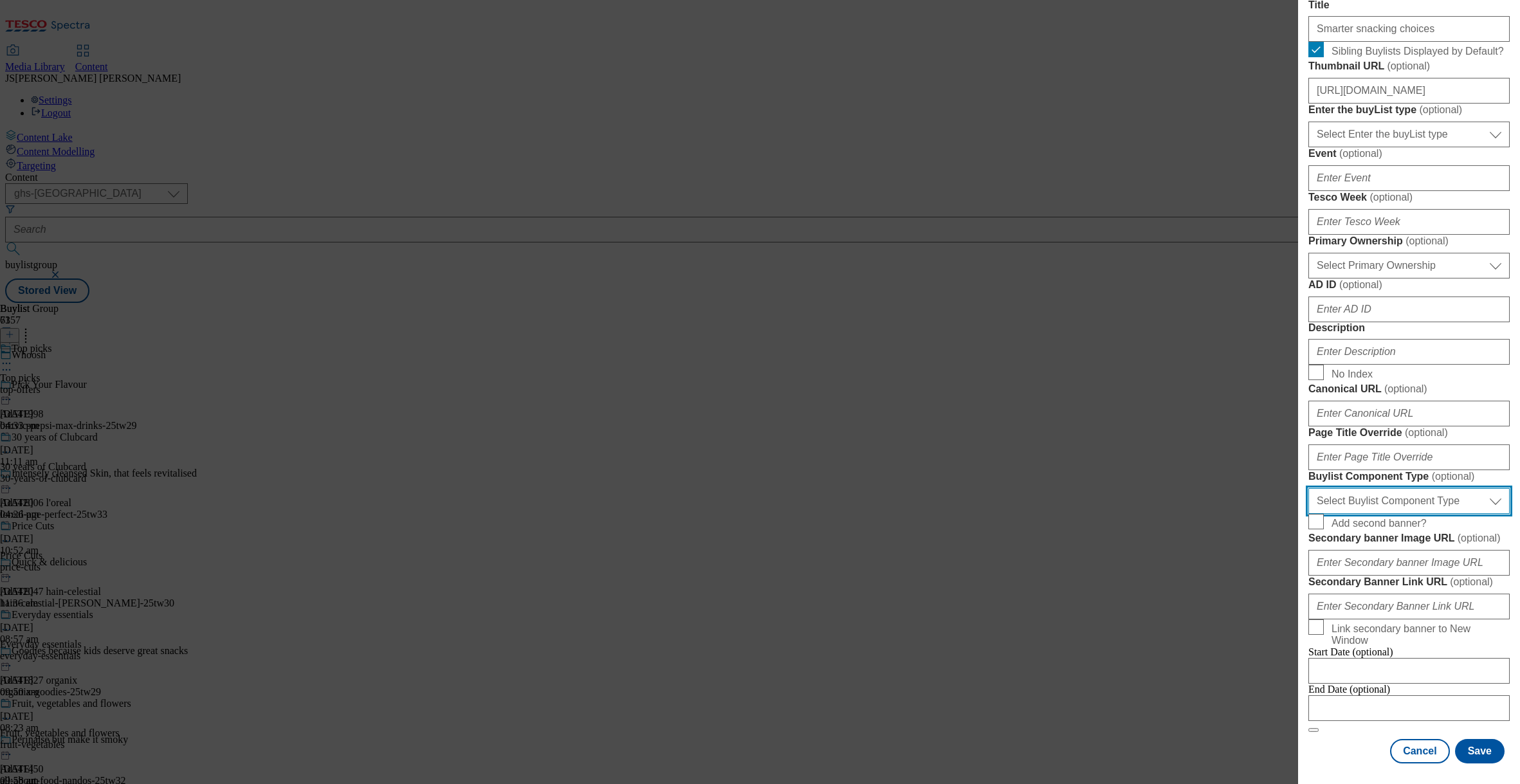
click at [1402, 488] on select "Select Buylist Component Type Banner Competition Header Meal" at bounding box center [1409, 501] width 201 height 26
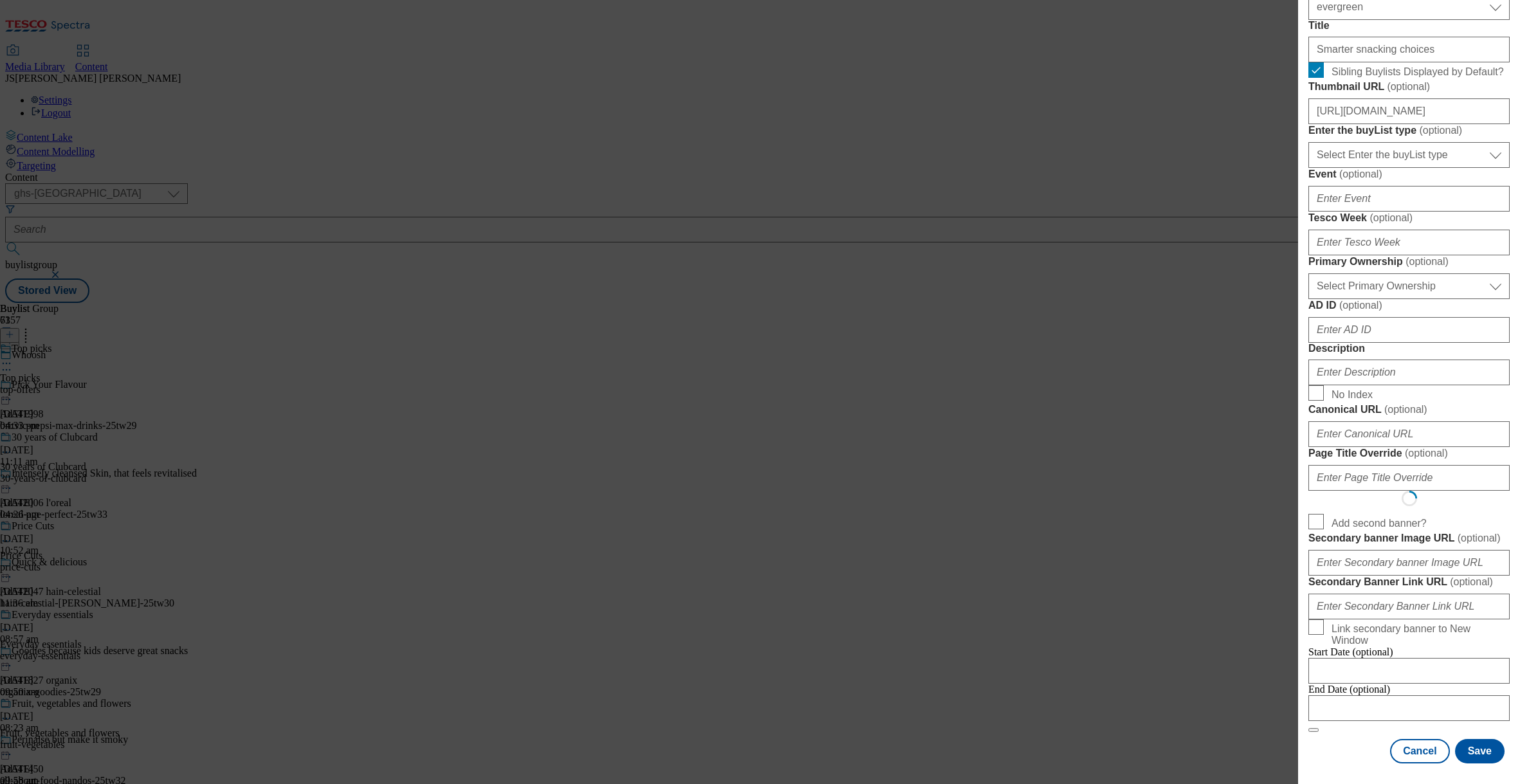
scroll to position [0, 0]
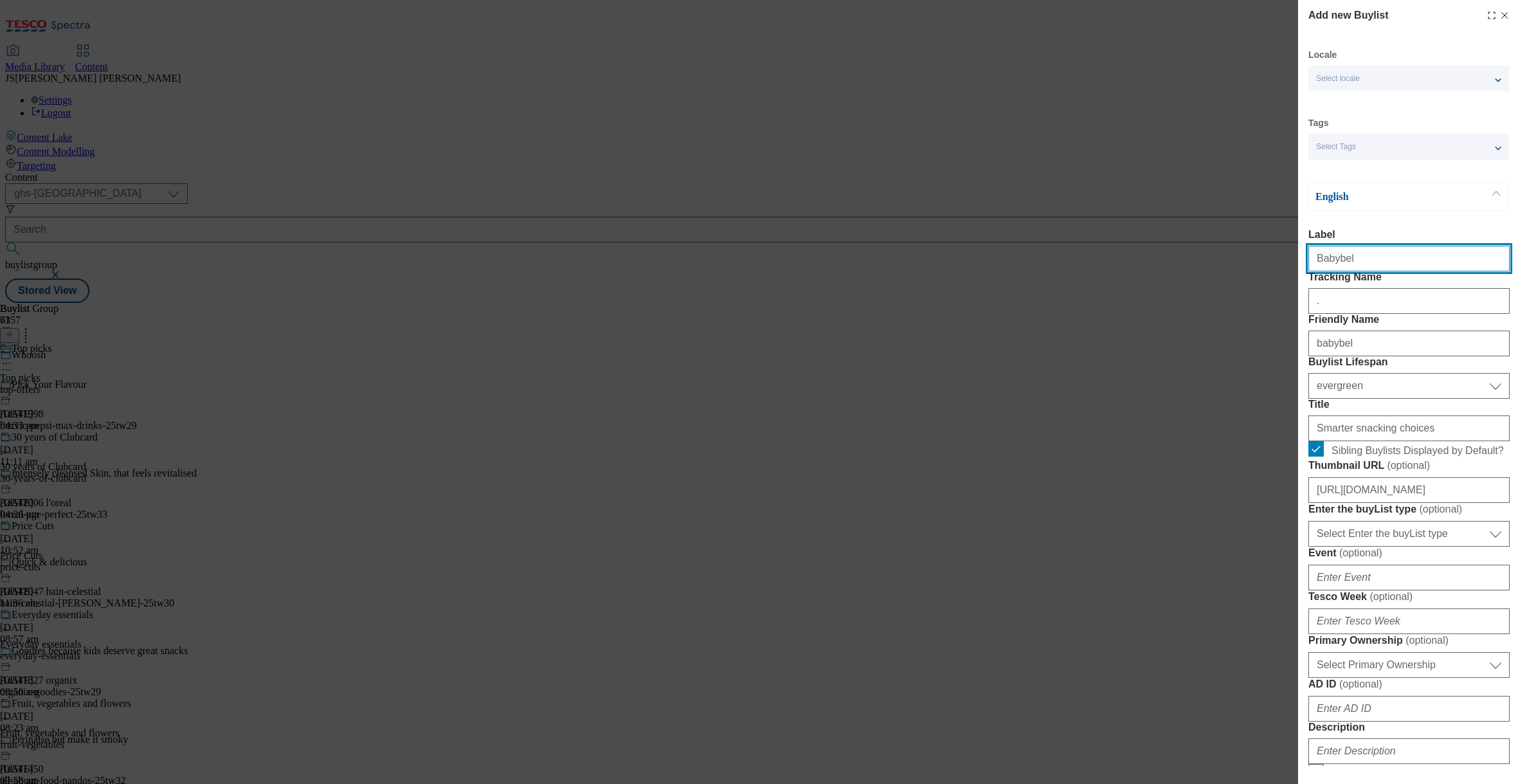
select select "Banner"
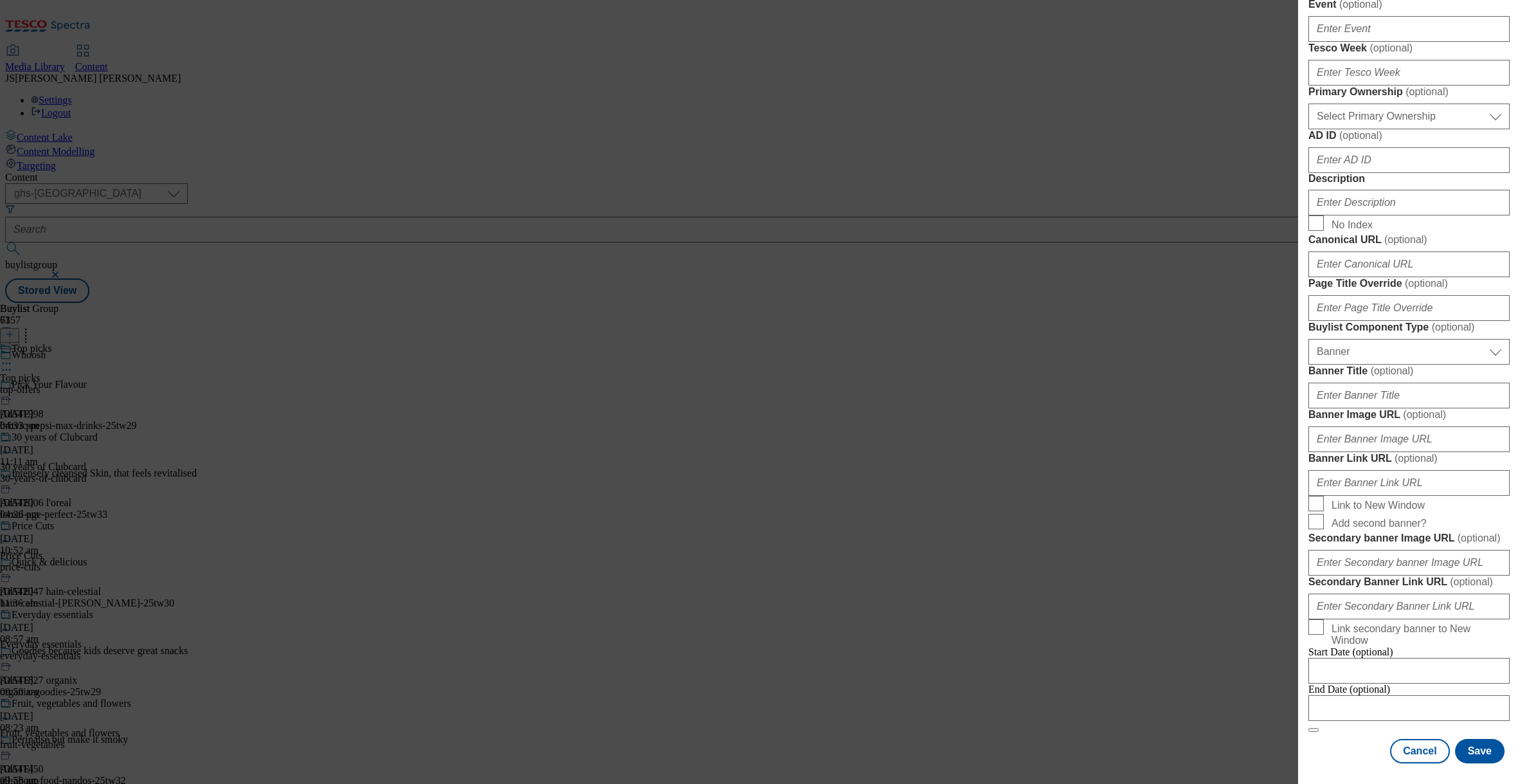
scroll to position [1088, 0]
click at [1336, 426] on input "Banner Image URL ( optional )" at bounding box center [1409, 439] width 201 height 26
paste input "https://digitalcontent.api.tesco.com/v2/media/ghs-mktg/d737eaa2-7bc1-4b1e-9619-…"
type input "https://digitalcontent.api.tesco.com/v2/media/ghs-mktg/d737eaa2-7bc1-4b1e-9619-…"
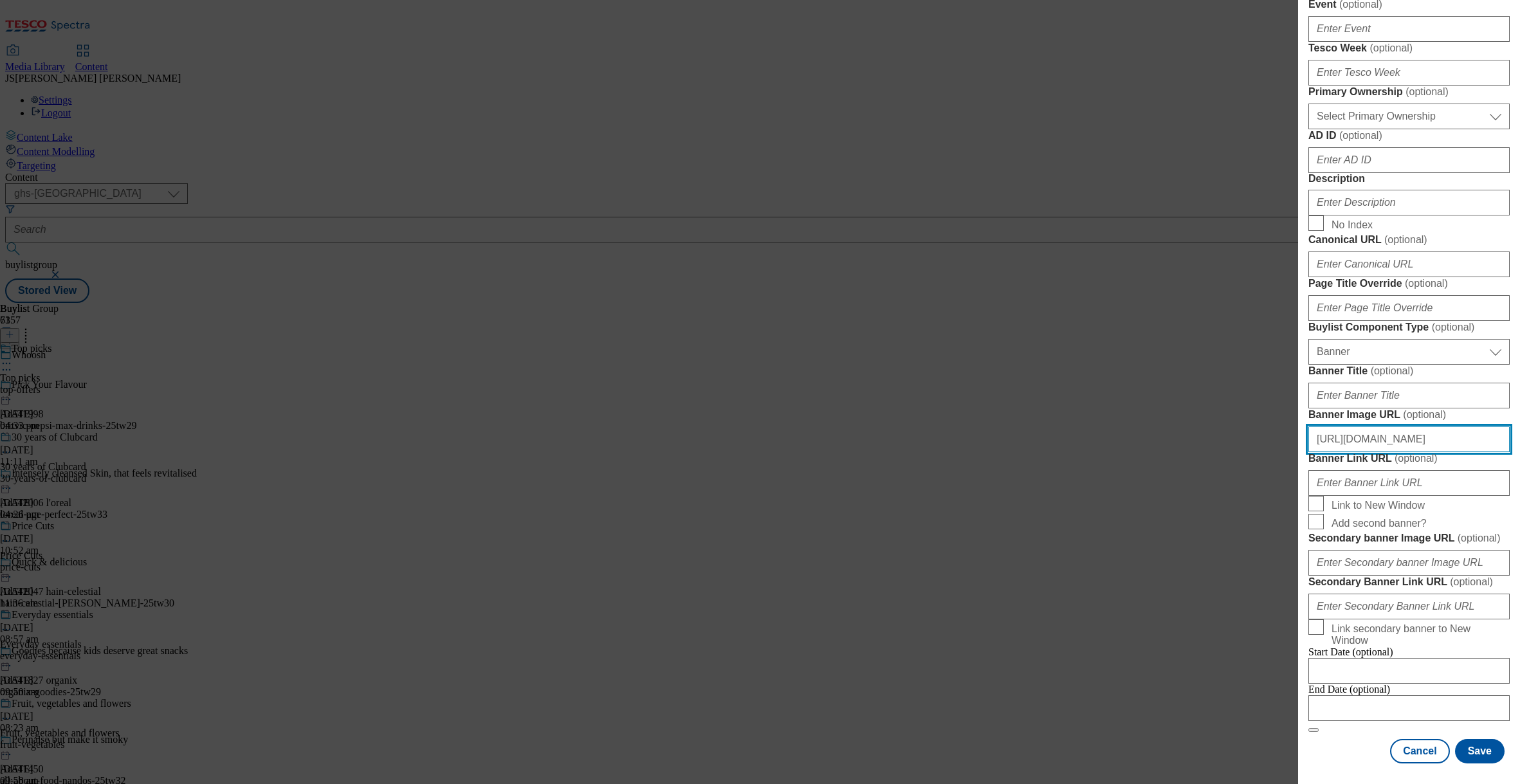
scroll to position [712, 0]
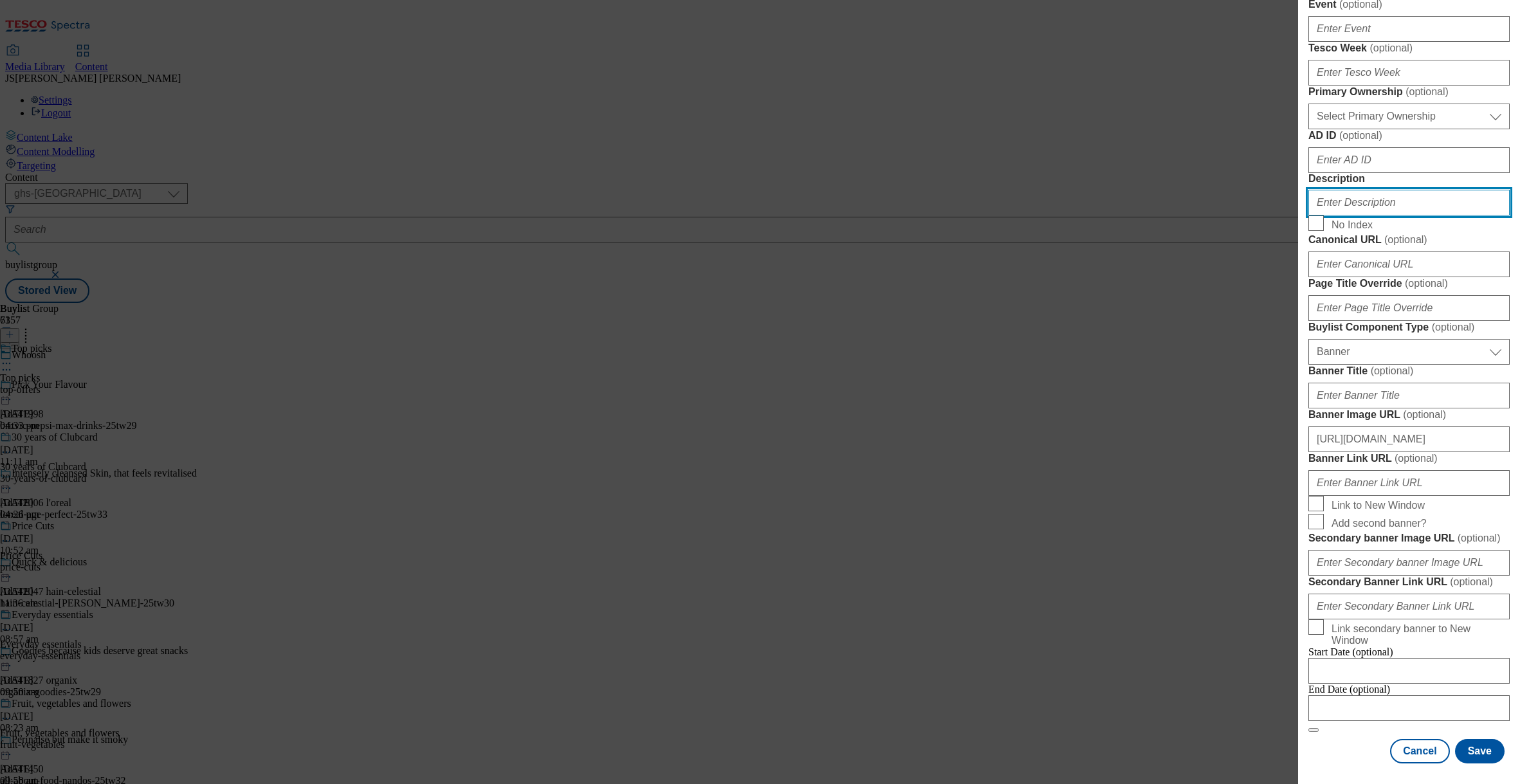
click at [1339, 215] on input "Description" at bounding box center [1409, 202] width 201 height 26
paste input "Source protein and fibre with Mini Babybel, The Laughing Cow and GoGo SqueeZ. S…"
type input "Source protein and fibre with Mini Babybel, The Laughing Cow and GoGo SqueeZ. S…"
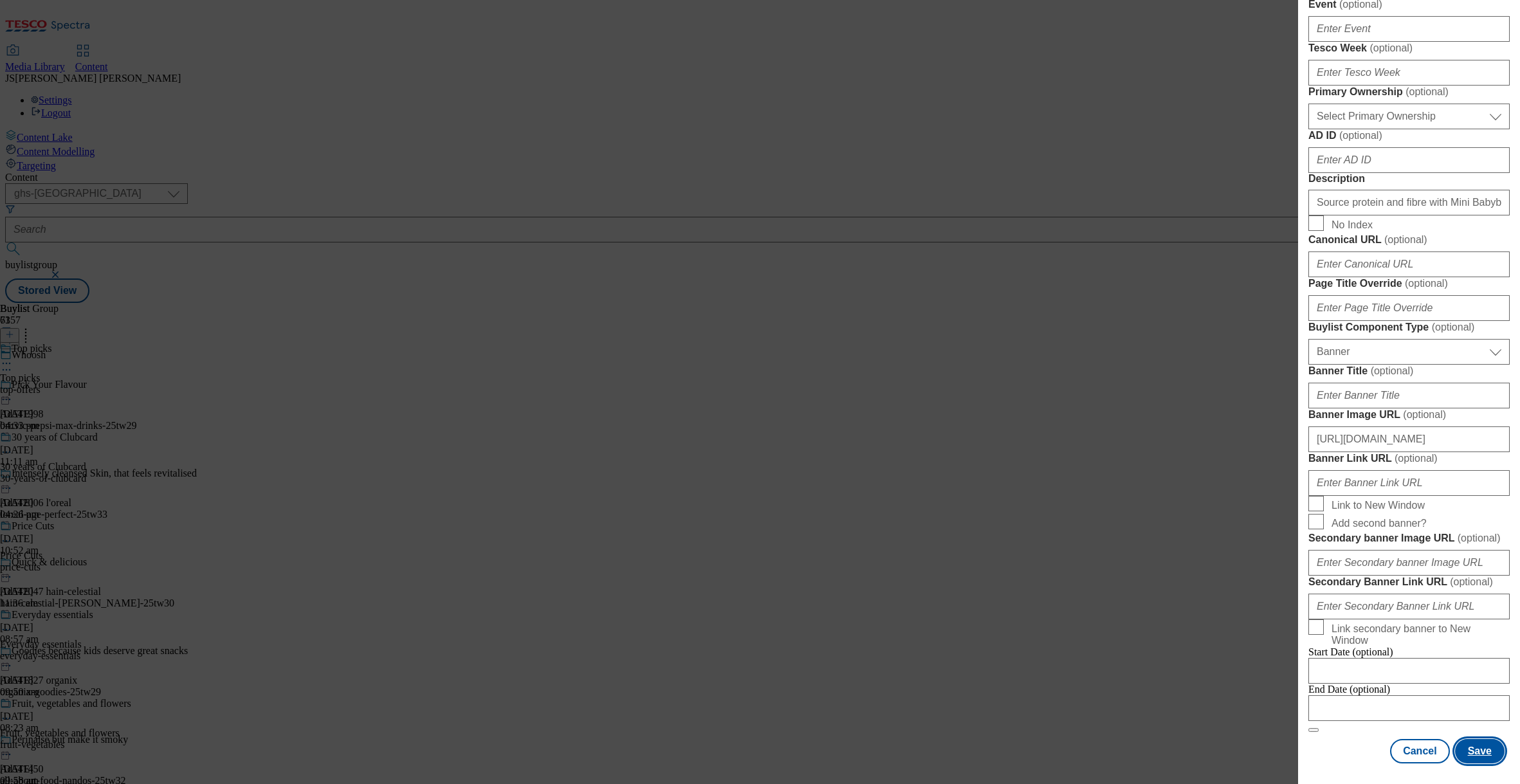
click at [1480, 743] on button "Save" at bounding box center [1479, 751] width 49 height 24
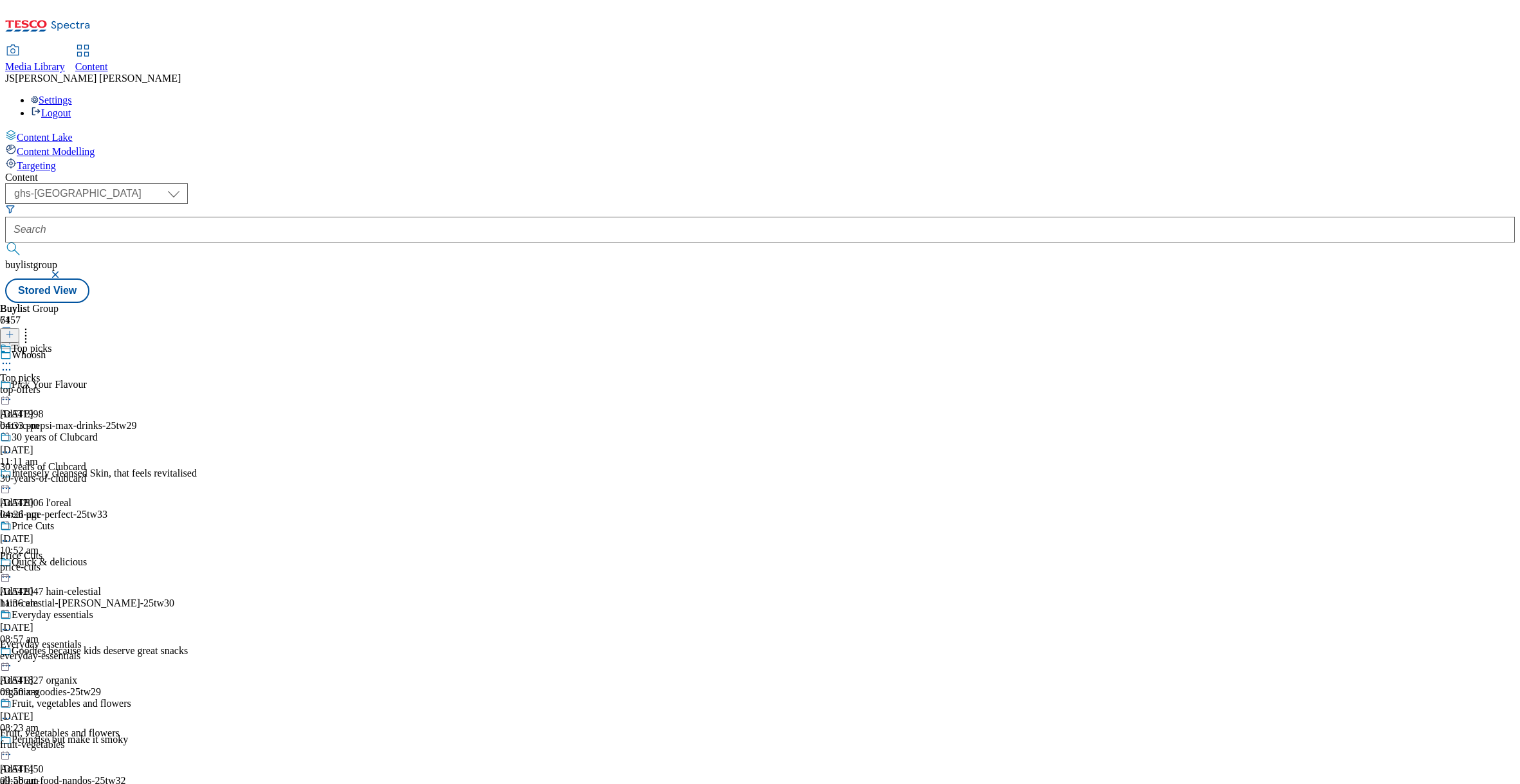
scroll to position [9451, 0]
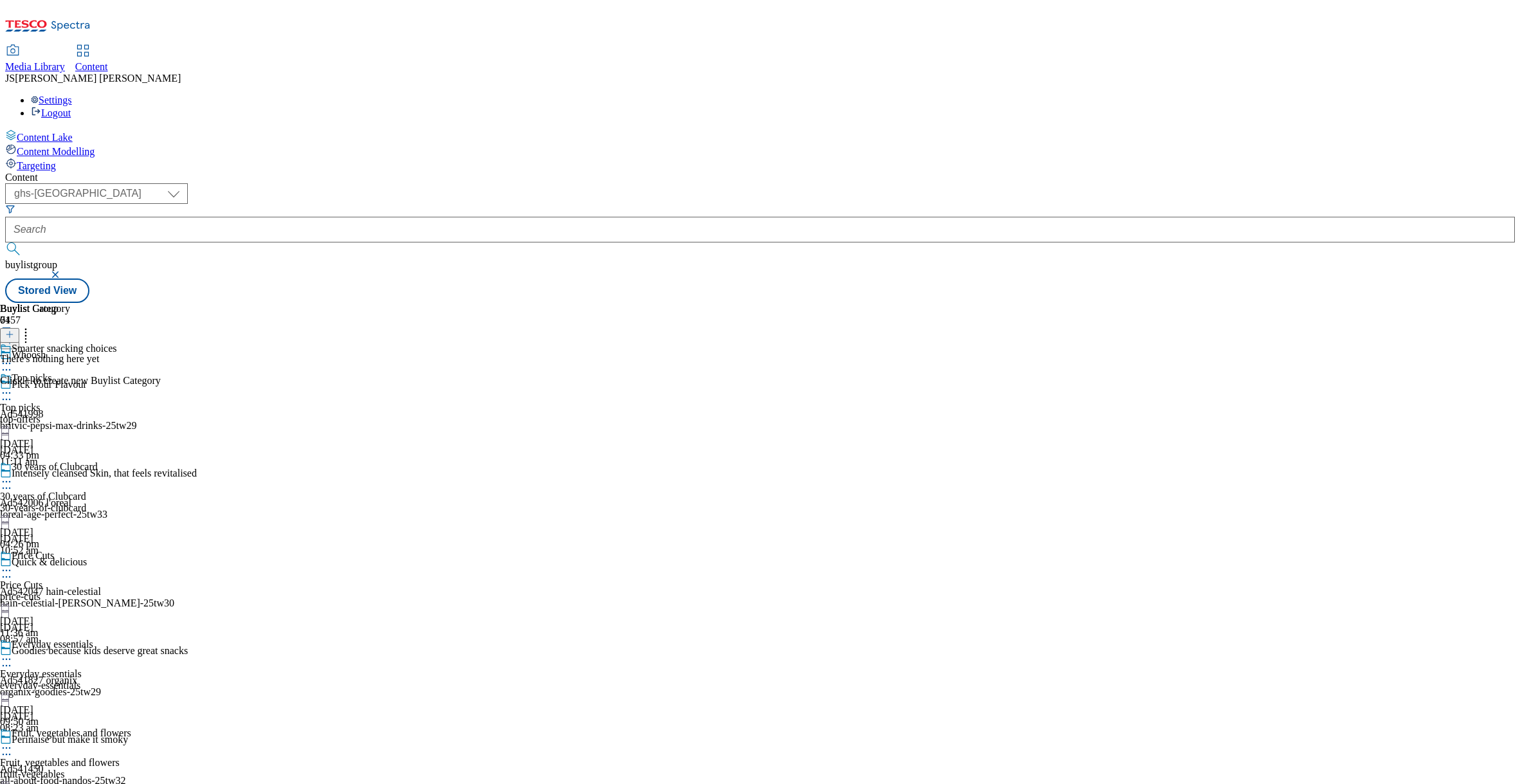
click at [15, 330] on icon at bounding box center [9, 334] width 9 height 9
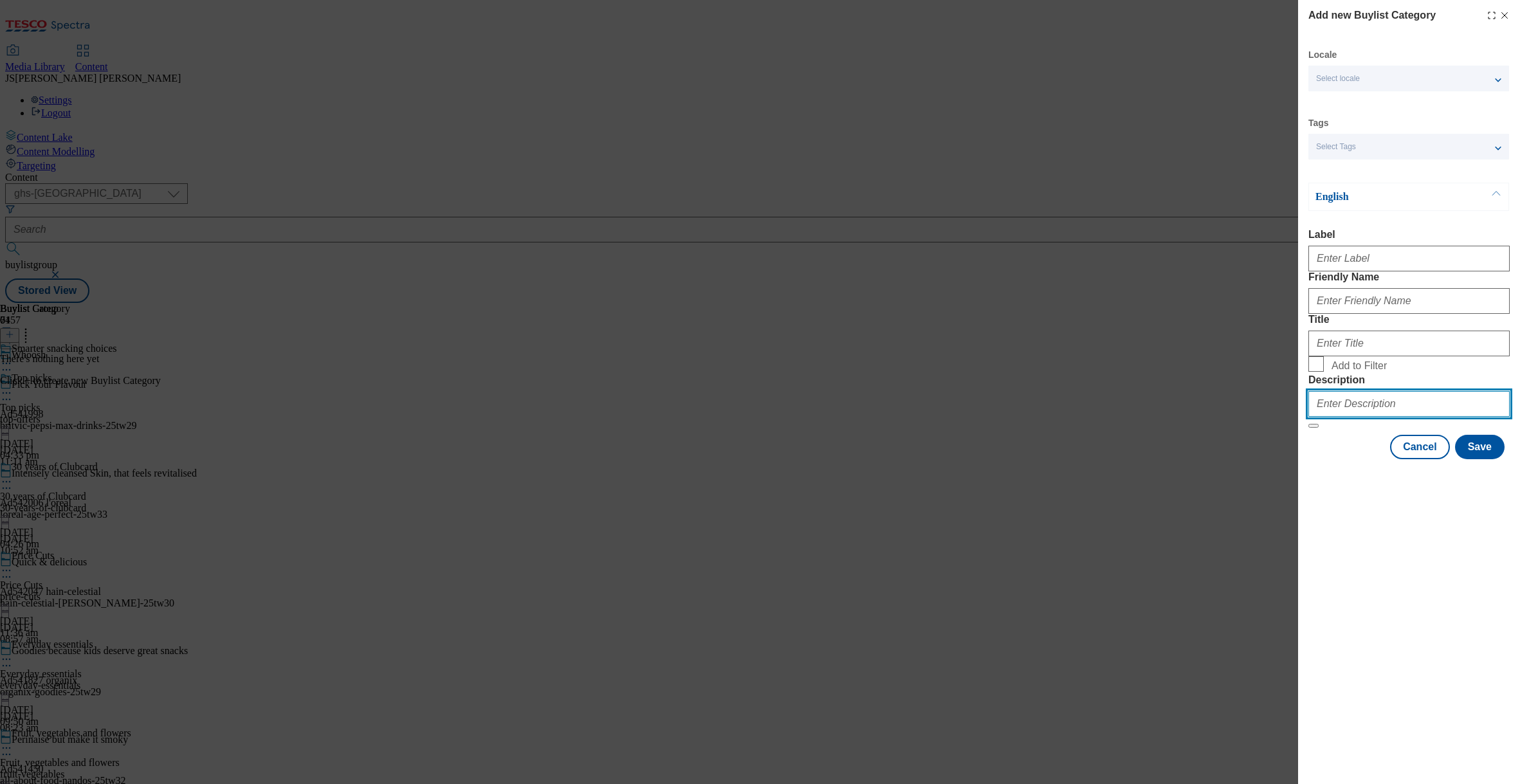
click at [1340, 417] on input "Description" at bounding box center [1409, 404] width 201 height 26
paste input "Source protein and fibre with Mini Babybel, The Laughing Cow and GoGo SqueeZ. S…"
type input "Source protein and fibre with Mini Babybel, The Laughing Cow and GoGo SqueeZ. S…"
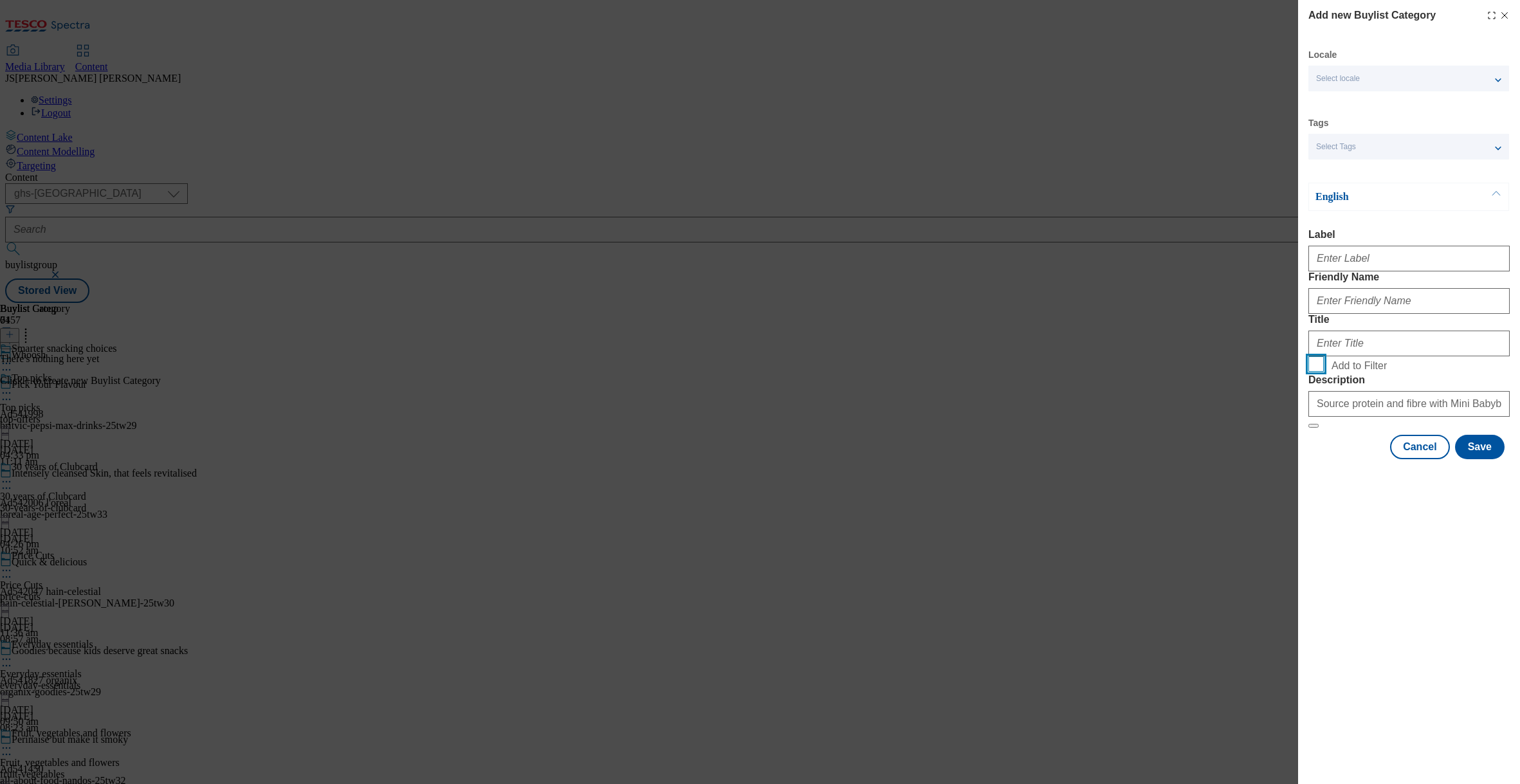
click at [1314, 371] on input "Add to Filter" at bounding box center [1315, 363] width 15 height 15
checkbox input "true"
click at [1330, 356] on input "Title" at bounding box center [1409, 343] width 201 height 26
paste input "Smarter snacking choices"
type input "Smarter snacking choices"
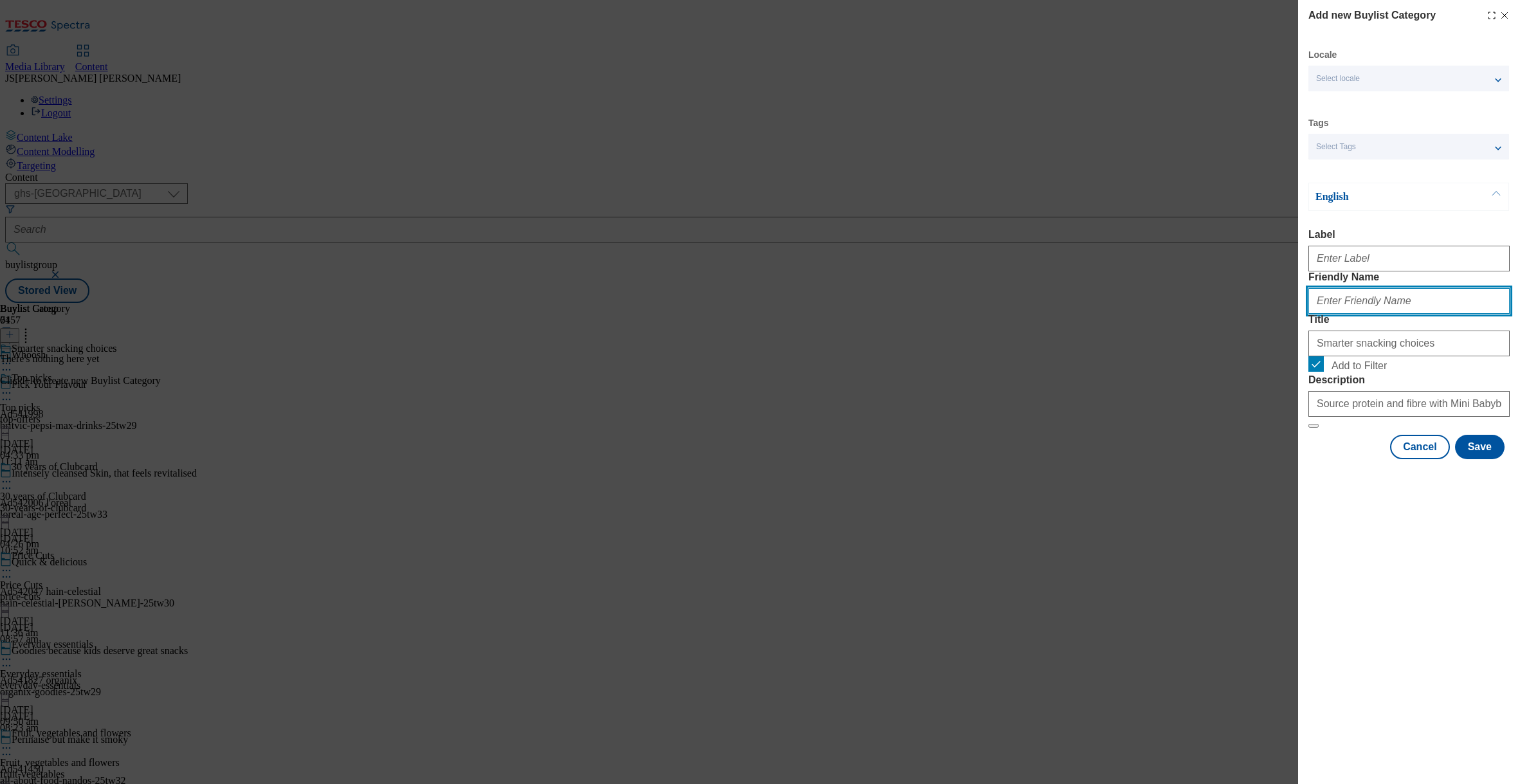
click at [1361, 313] on input "Friendly Name" at bounding box center [1409, 301] width 201 height 26
paste input "Smarter snacking choices"
type input "Smarter snacking choices"
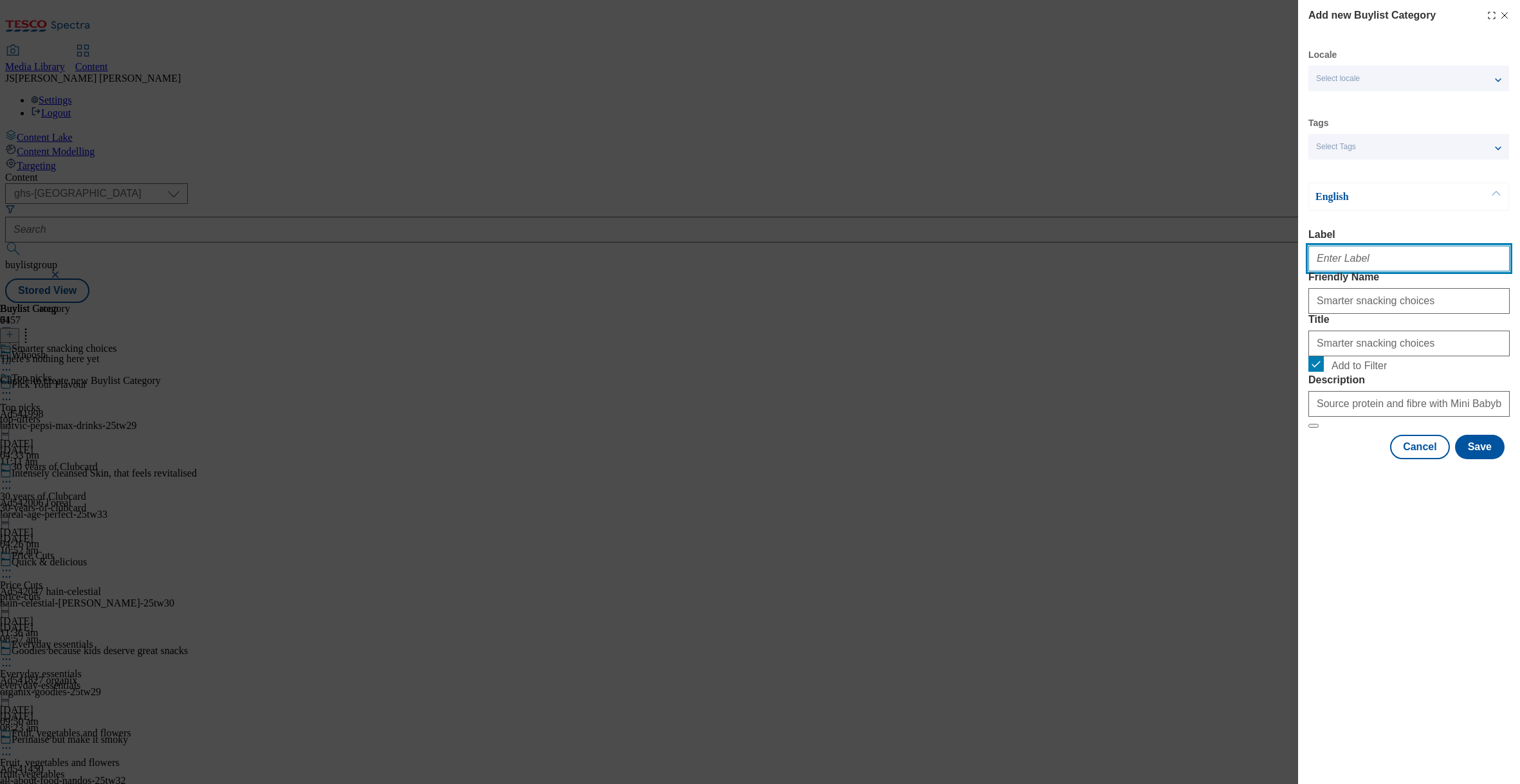
click at [1330, 257] on input "Label" at bounding box center [1409, 259] width 201 height 26
paste input "Smarter snacking choices"
type input "Smarter snacking choices"
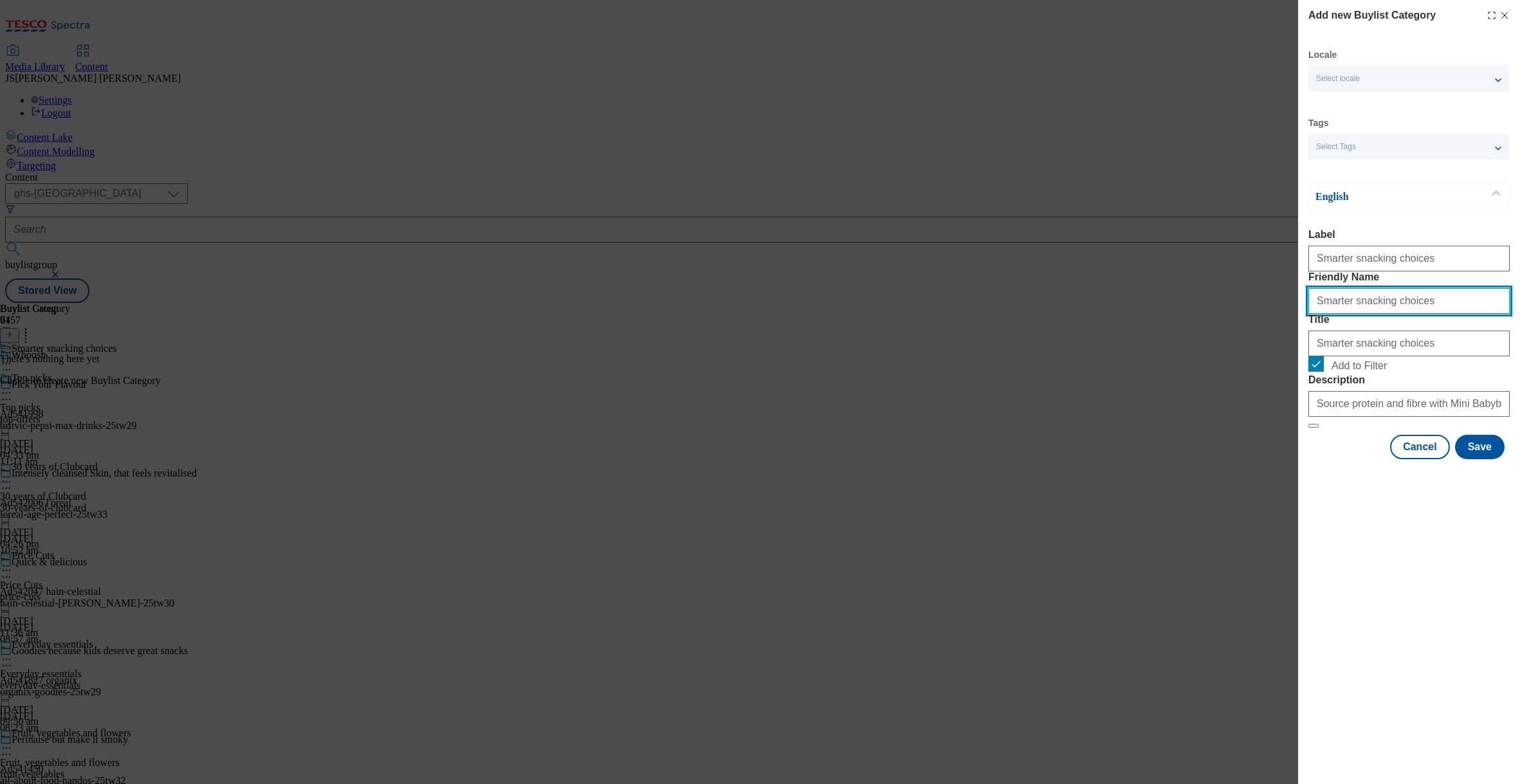
drag, startPoint x: 1314, startPoint y: 329, endPoint x: 1433, endPoint y: 330, distance: 119.0
click at [1433, 313] on input "Smarter snacking choices" at bounding box center [1409, 301] width 201 height 26
type input "babybel"
click at [1396, 652] on div "Add new Buylist Category Locale Select locale English Welsh Tags Select Tags fn…" at bounding box center [1408, 392] width 222 height 784
click at [1480, 459] on button "Save" at bounding box center [1479, 446] width 49 height 24
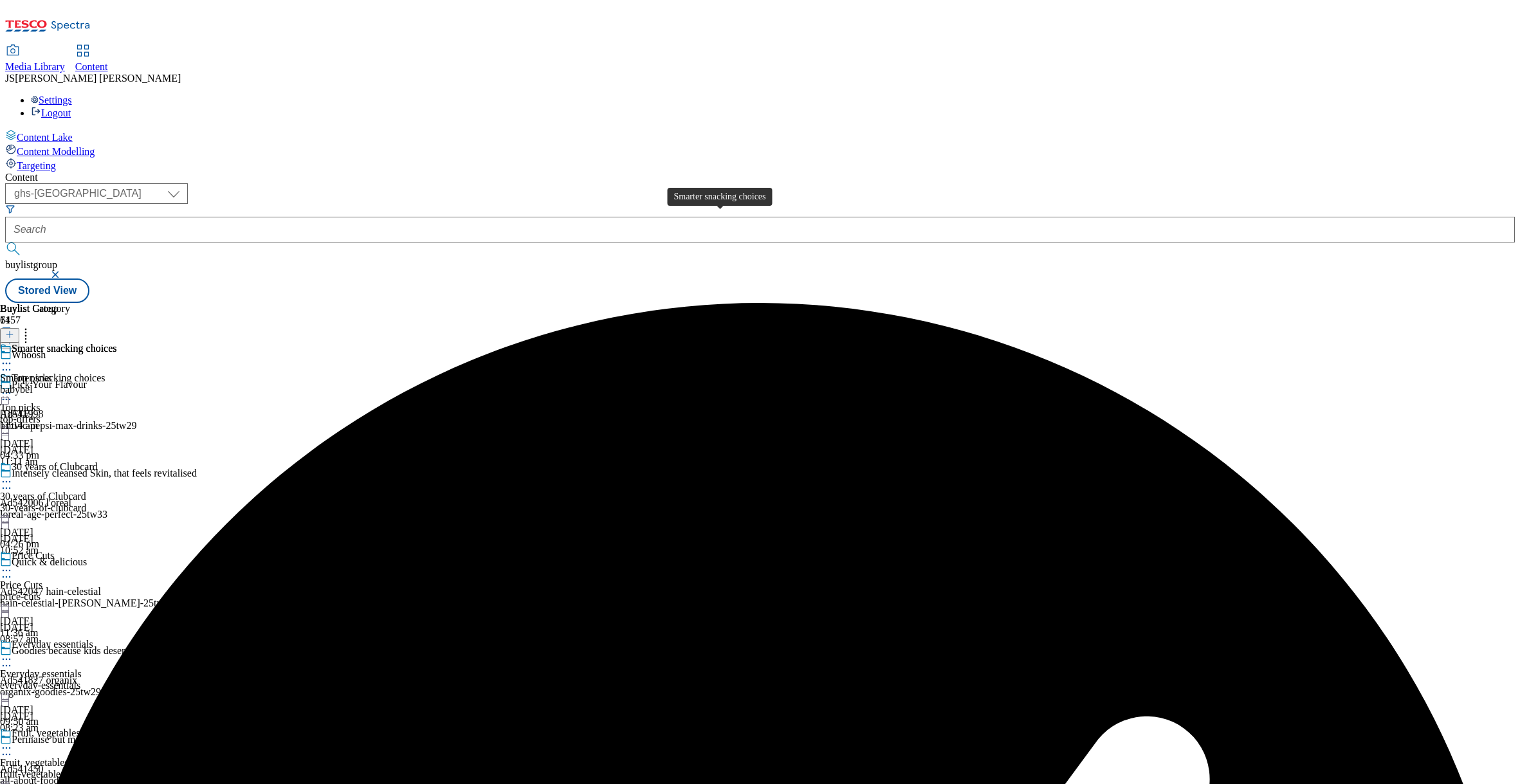
click at [106, 372] on div "Smarter snacking choices" at bounding box center [52, 378] width 106 height 11
click at [15, 330] on icon at bounding box center [9, 334] width 9 height 9
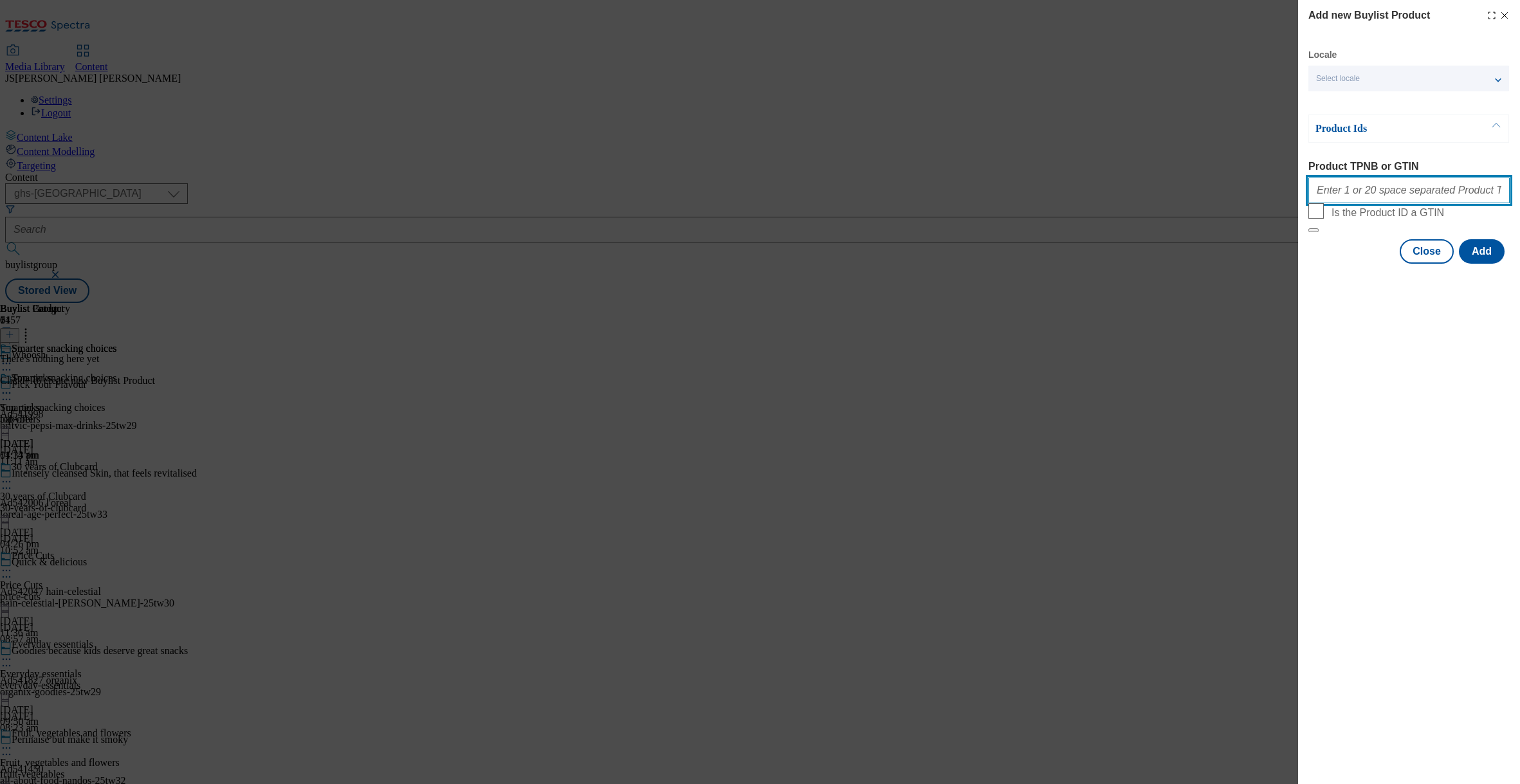
click at [1339, 192] on input "Product TPNB or GTIN" at bounding box center [1409, 190] width 201 height 26
paste input "89454801 50022261 51333945 52195737 50695713 82340083 84885575 93275195"
type input "89454801 50022261 51333945 52195737 50695713 82340083 84885575 93275195"
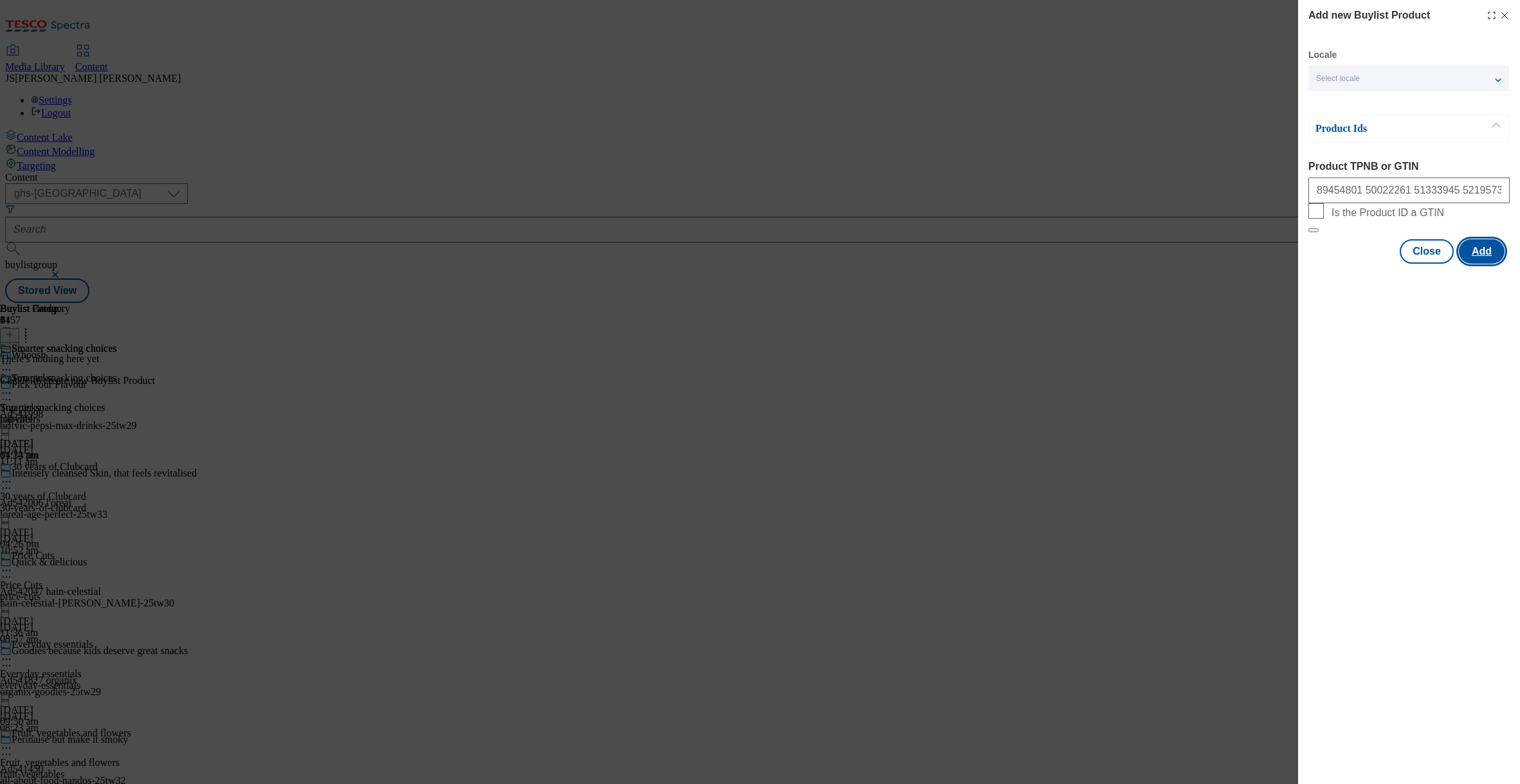
click at [1471, 263] on button "Add" at bounding box center [1481, 251] width 46 height 24
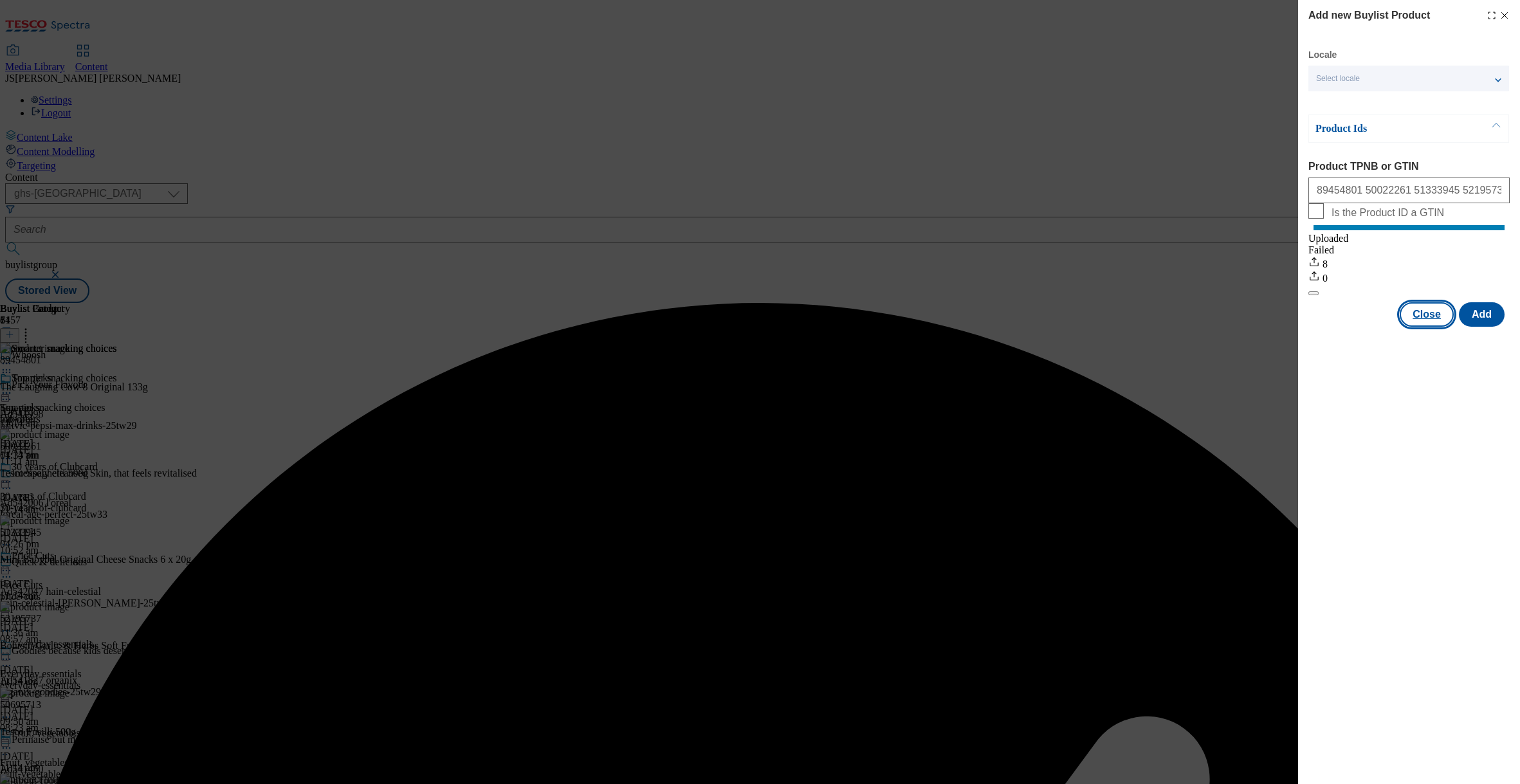
click at [1420, 326] on button "Close" at bounding box center [1427, 314] width 54 height 24
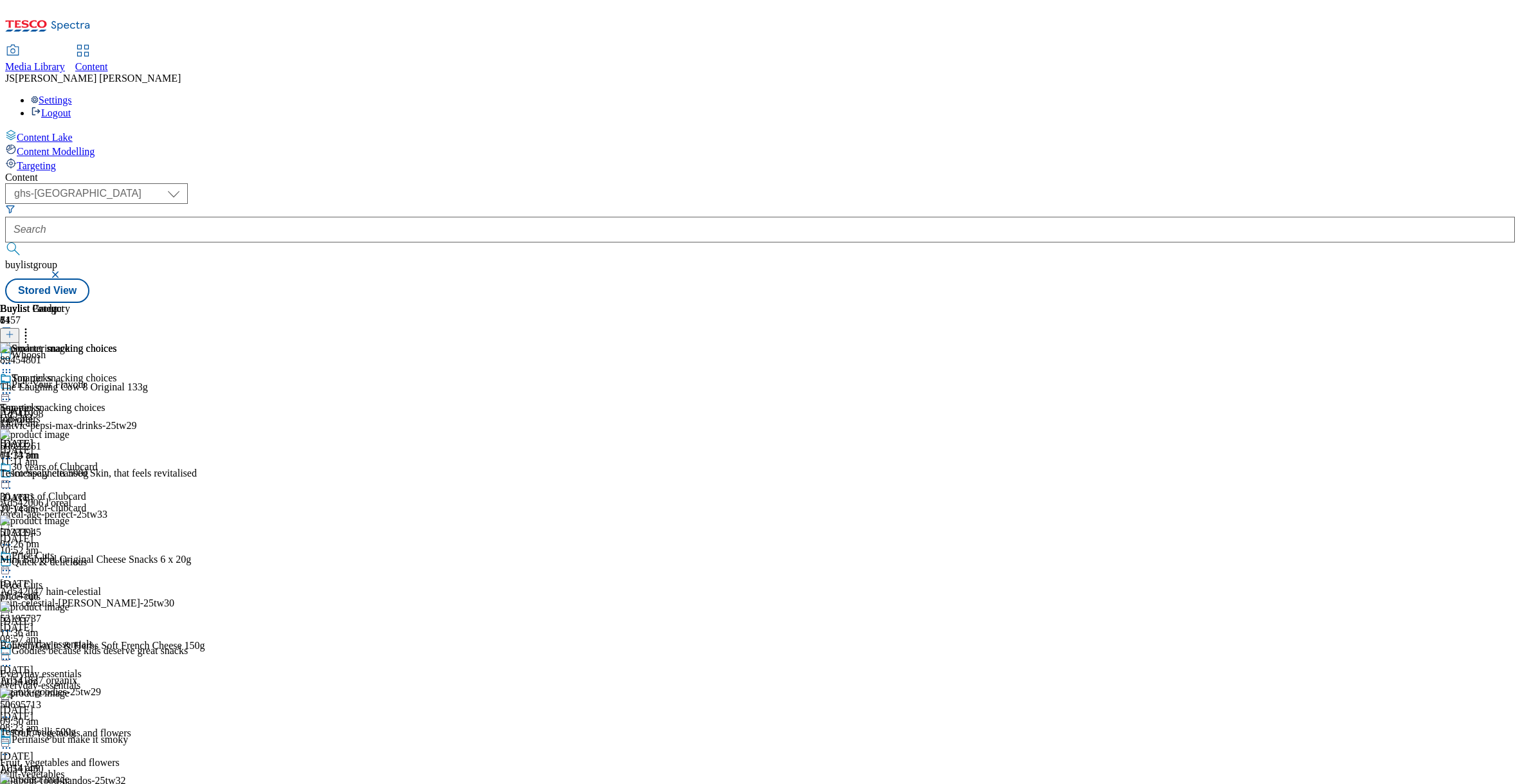
click at [13, 357] on icon at bounding box center [6, 363] width 13 height 13
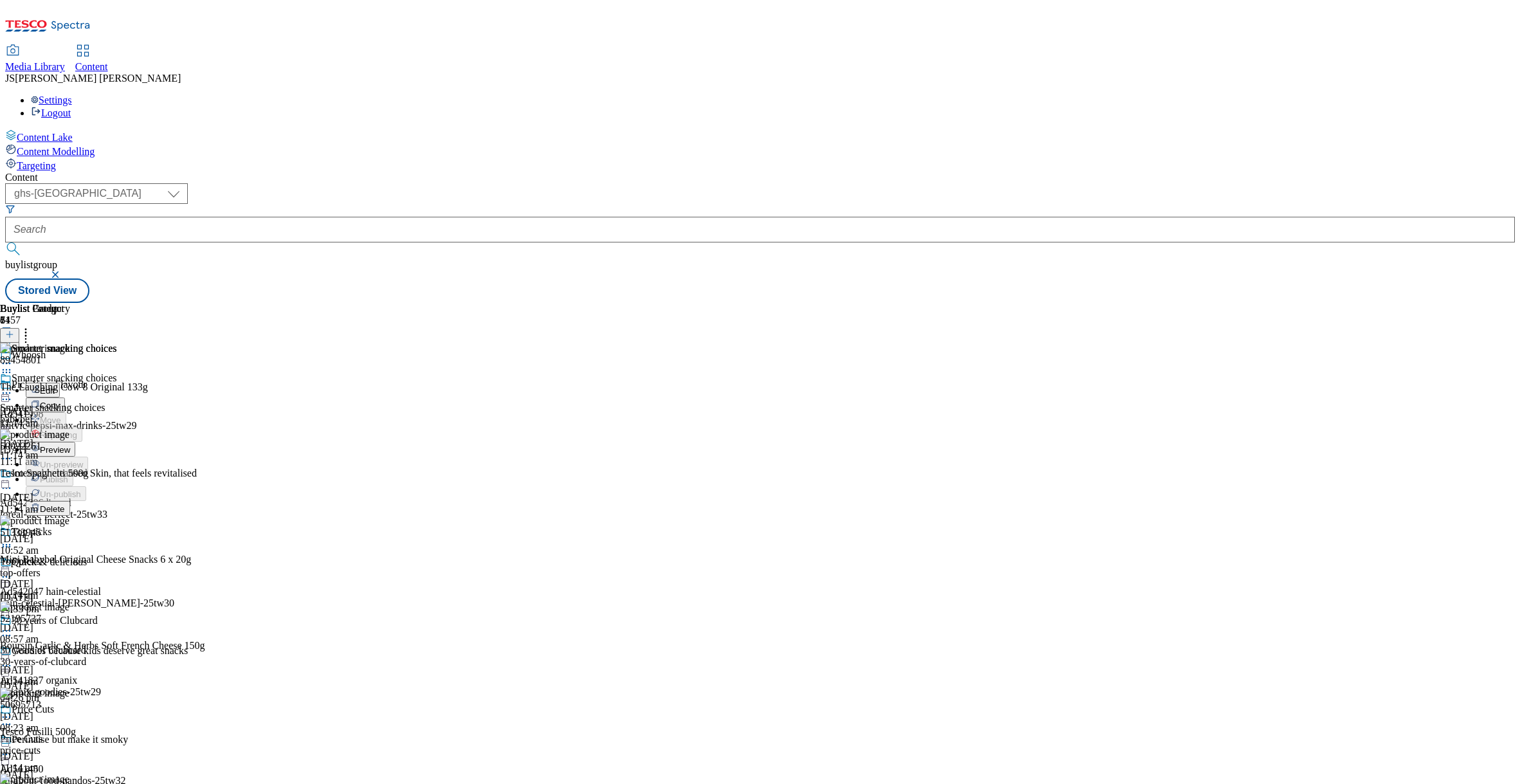
click at [70, 445] on span "Preview" at bounding box center [55, 450] width 31 height 10
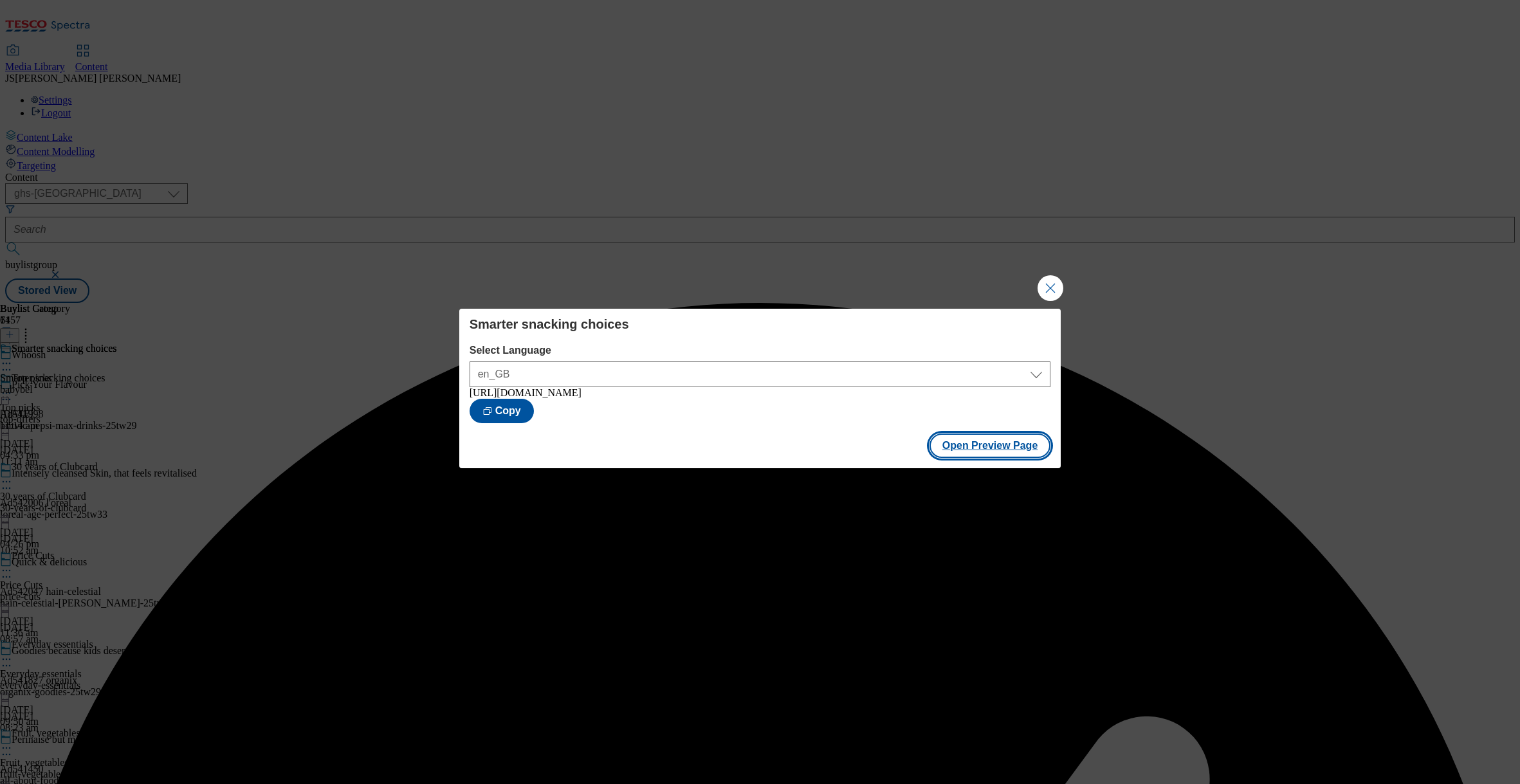
click at [993, 449] on button "Open Preview Page" at bounding box center [990, 446] width 122 height 24
click at [1053, 282] on button "Close Modal" at bounding box center [1050, 288] width 26 height 26
